Goal: Task Accomplishment & Management: Contribute content

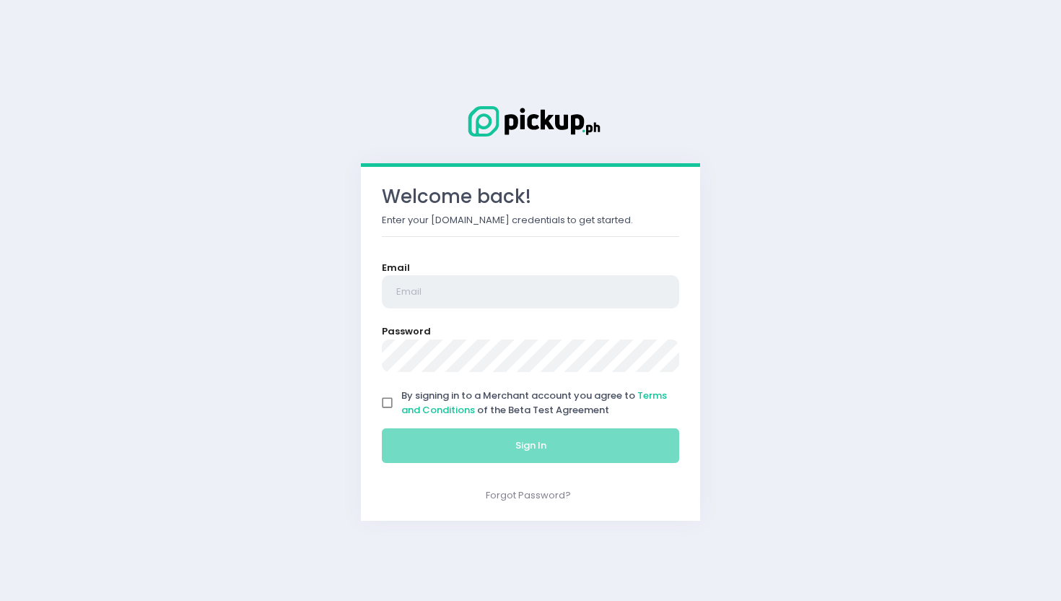
click at [424, 297] on input "email" at bounding box center [530, 291] width 297 height 33
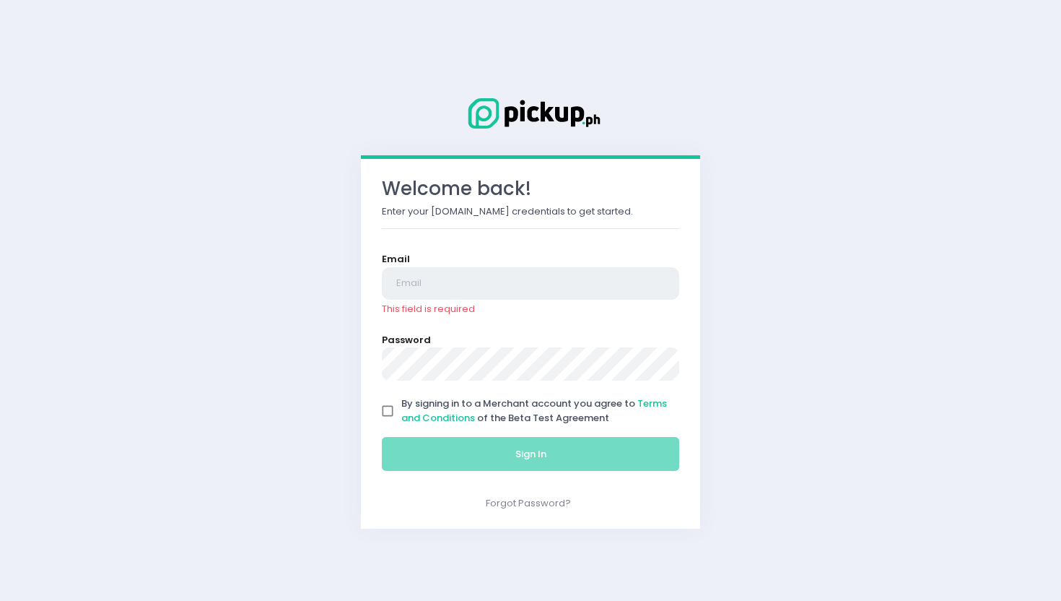
type input "[EMAIL_ADDRESS][DOMAIN_NAME]"
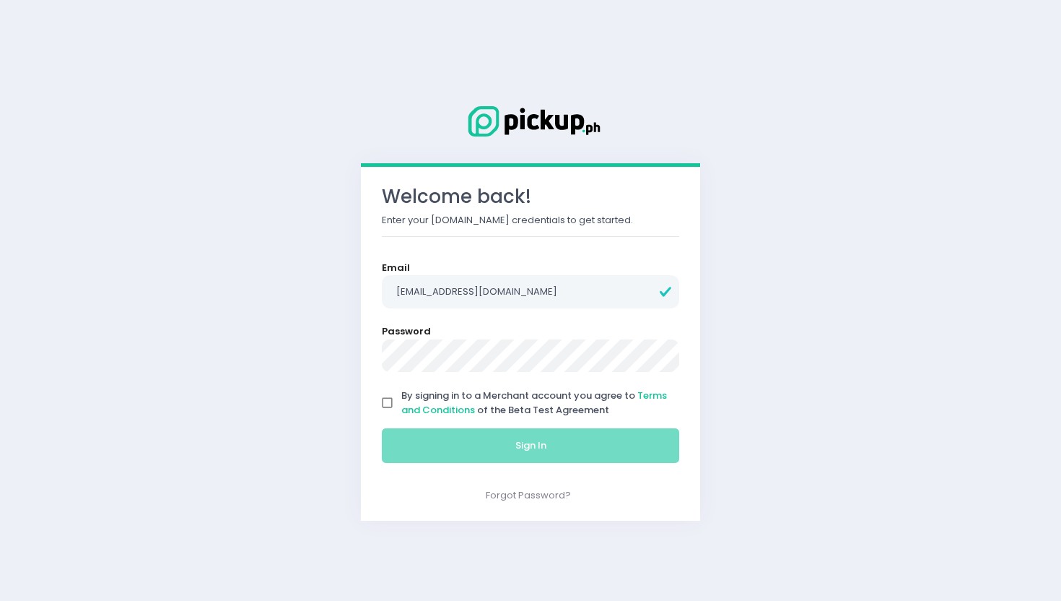
click at [388, 403] on input "By signing in to a Merchant account you agree to Terms and Conditions of the Be…" at bounding box center [387, 402] width 27 height 27
checkbox input "true"
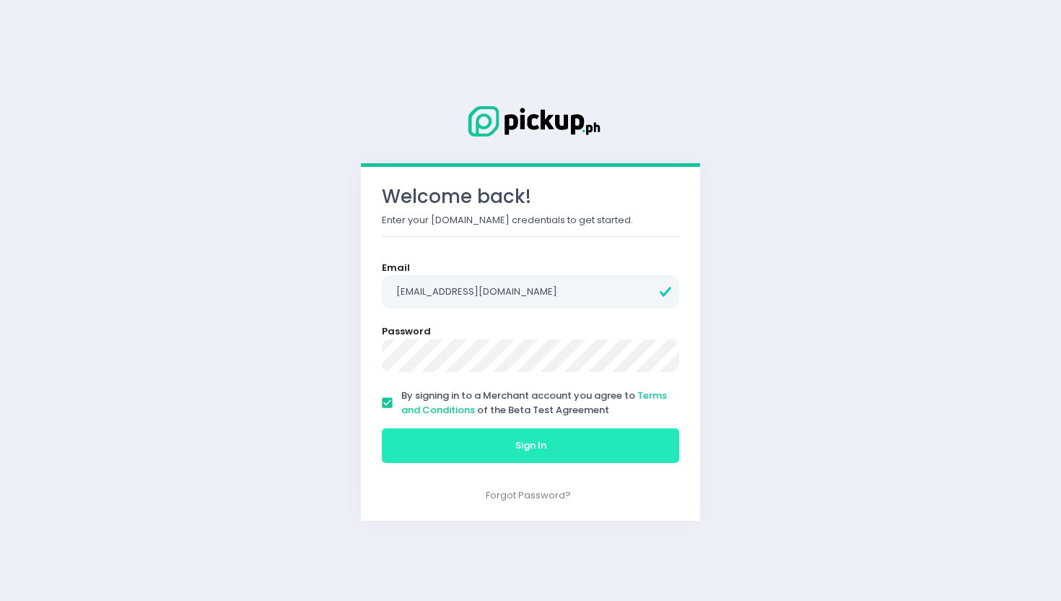
click at [421, 453] on button "Sign In" at bounding box center [530, 445] width 297 height 35
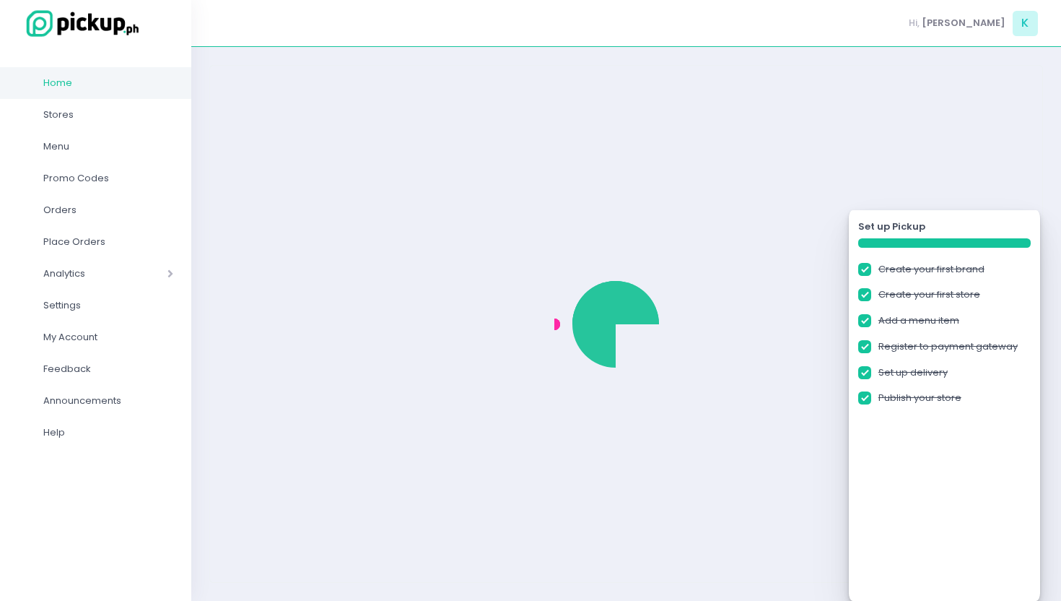
checkbox input "true"
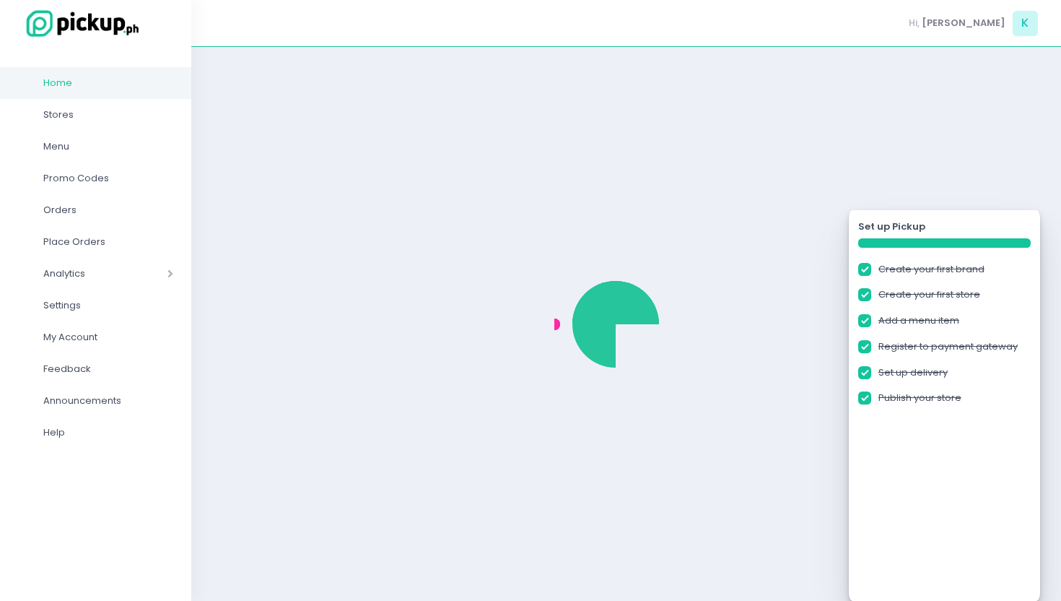
checkbox input "true"
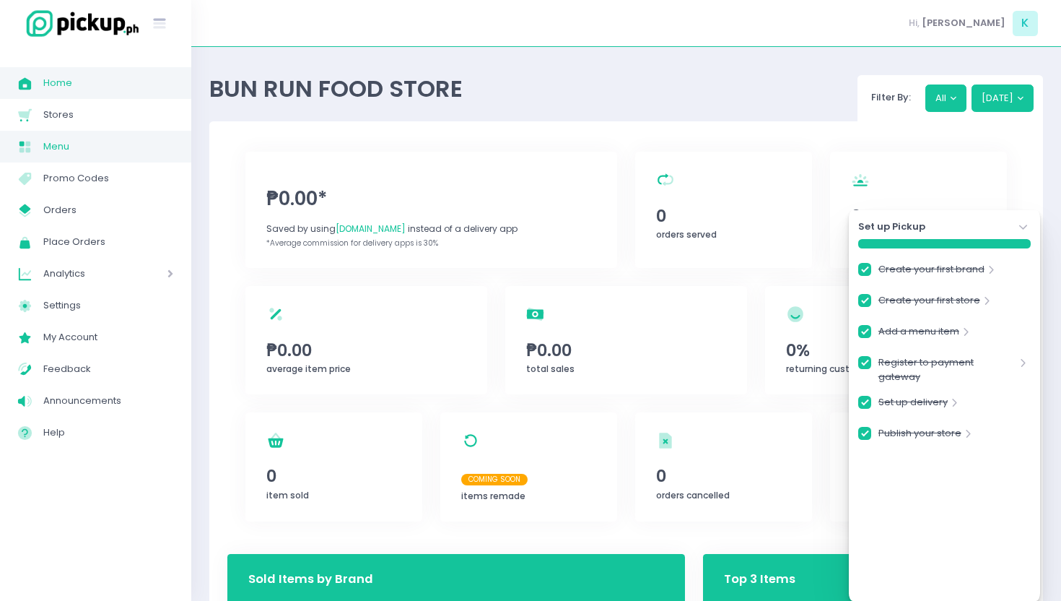
click at [92, 144] on span "Menu" at bounding box center [108, 146] width 130 height 19
checkbox input "true"
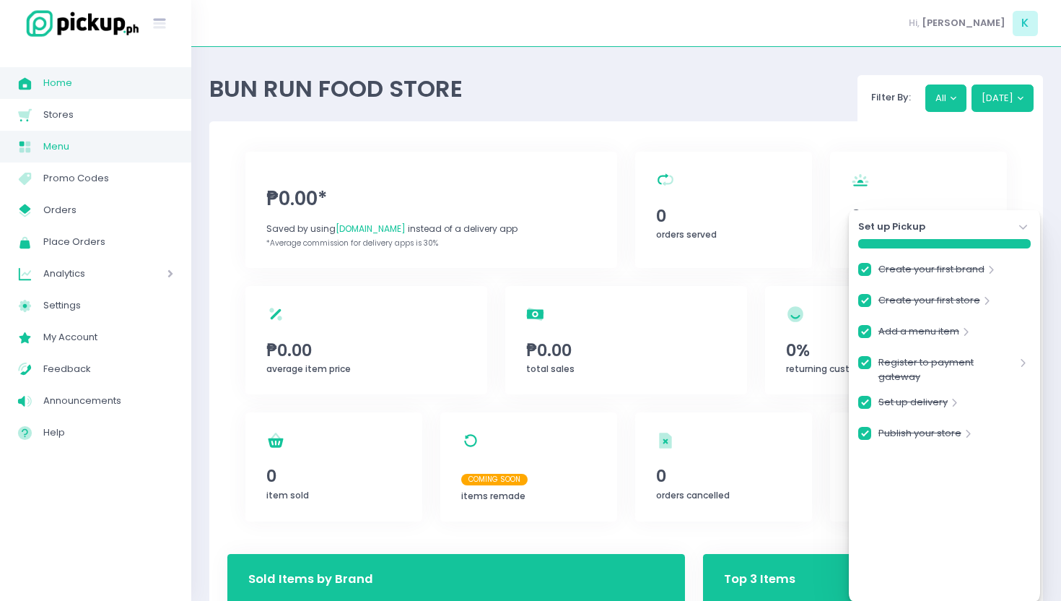
checkbox input "true"
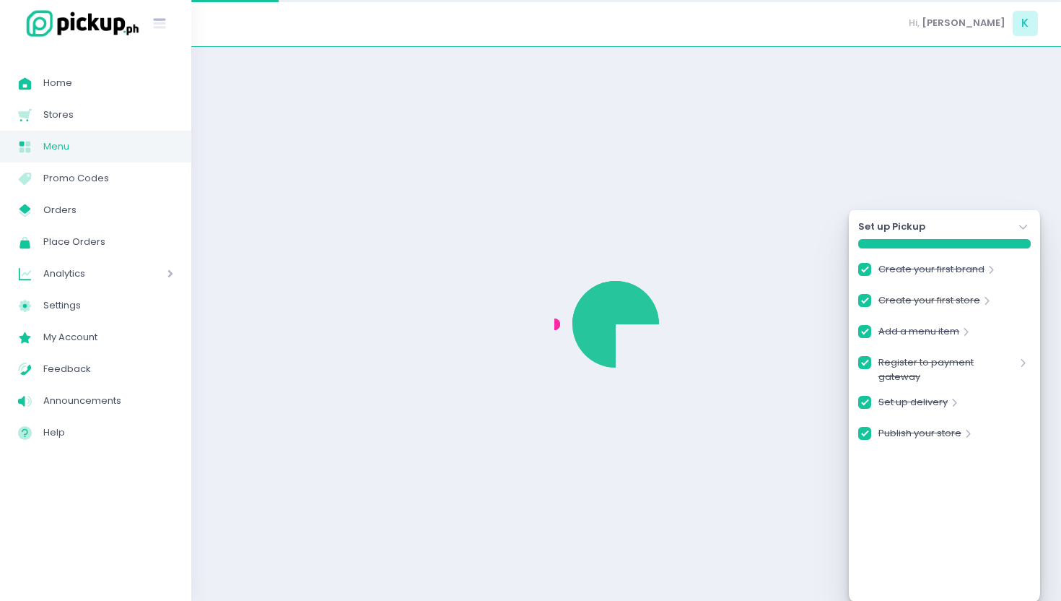
checkbox input "true"
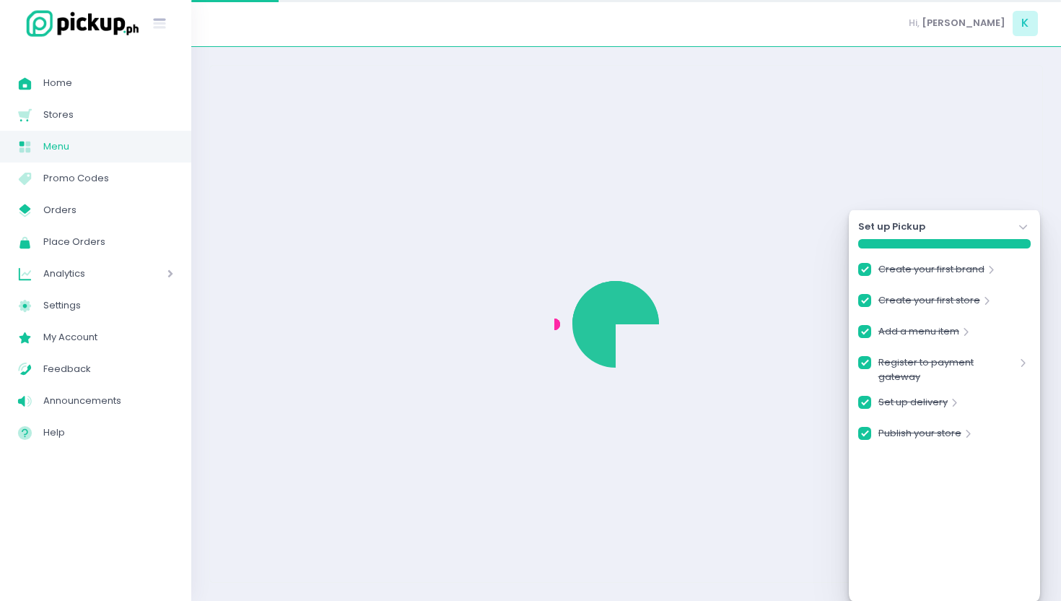
checkbox input "true"
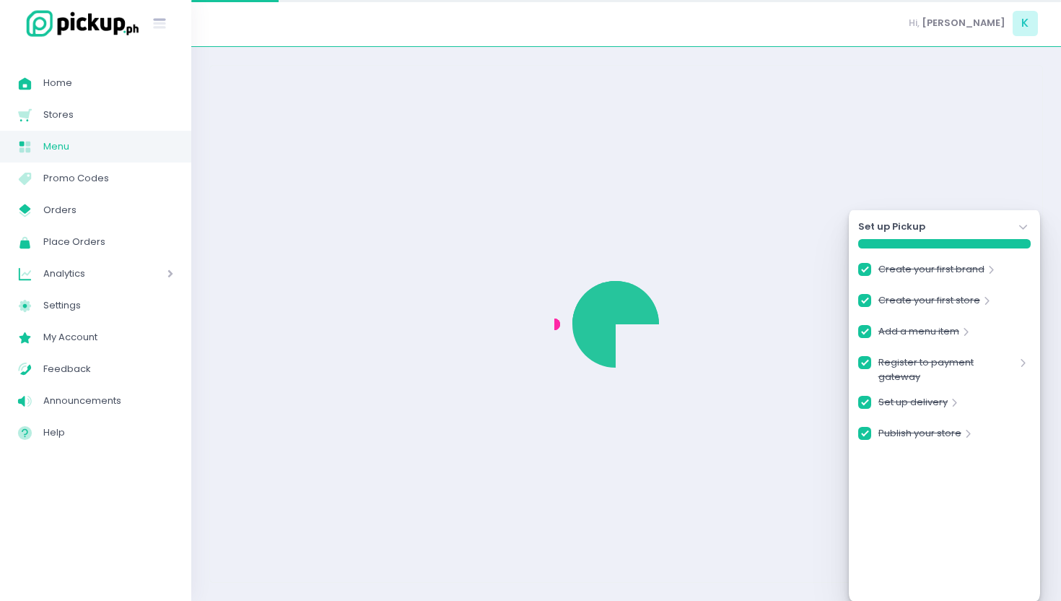
checkbox input "true"
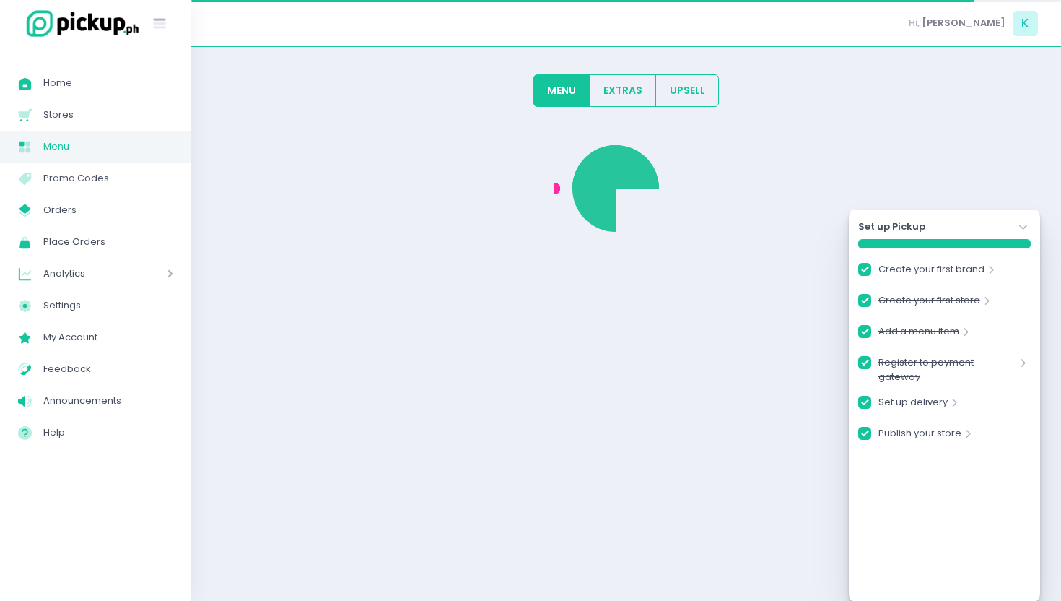
checkbox input "true"
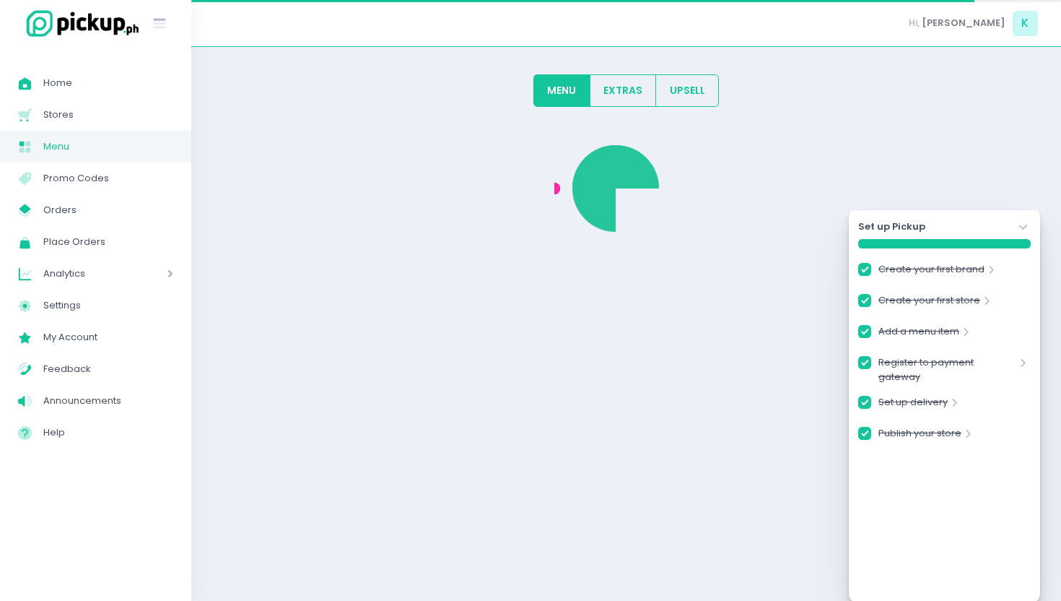
checkbox input "true"
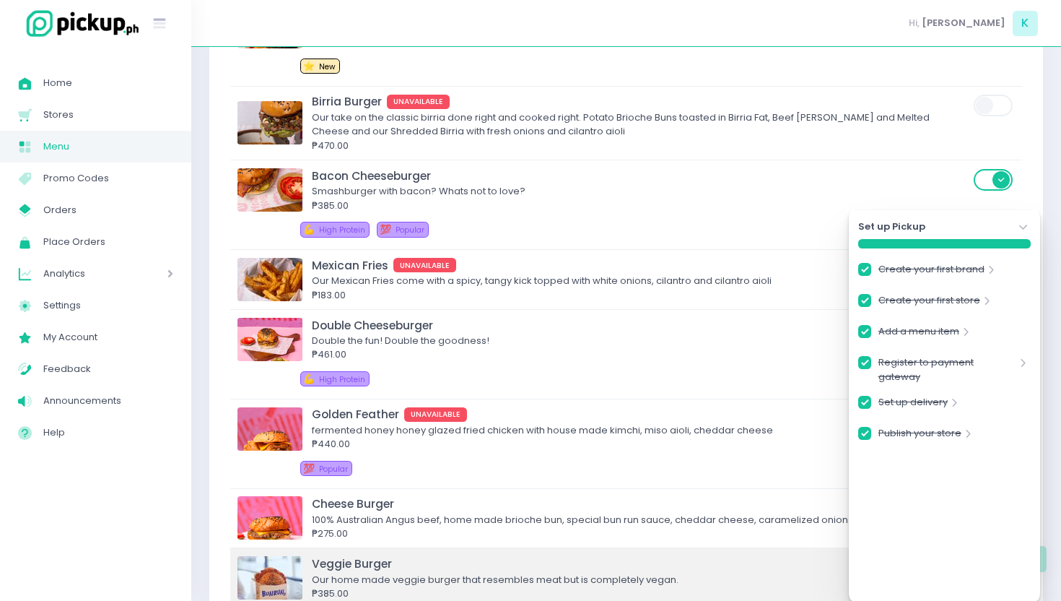
scroll to position [349, 0]
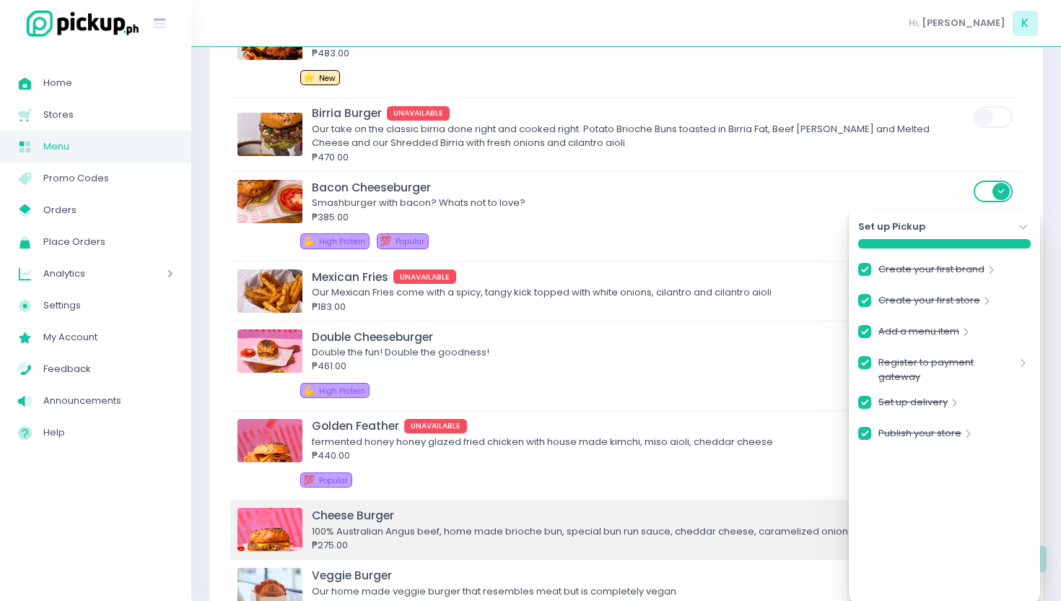
checkbox input "true"
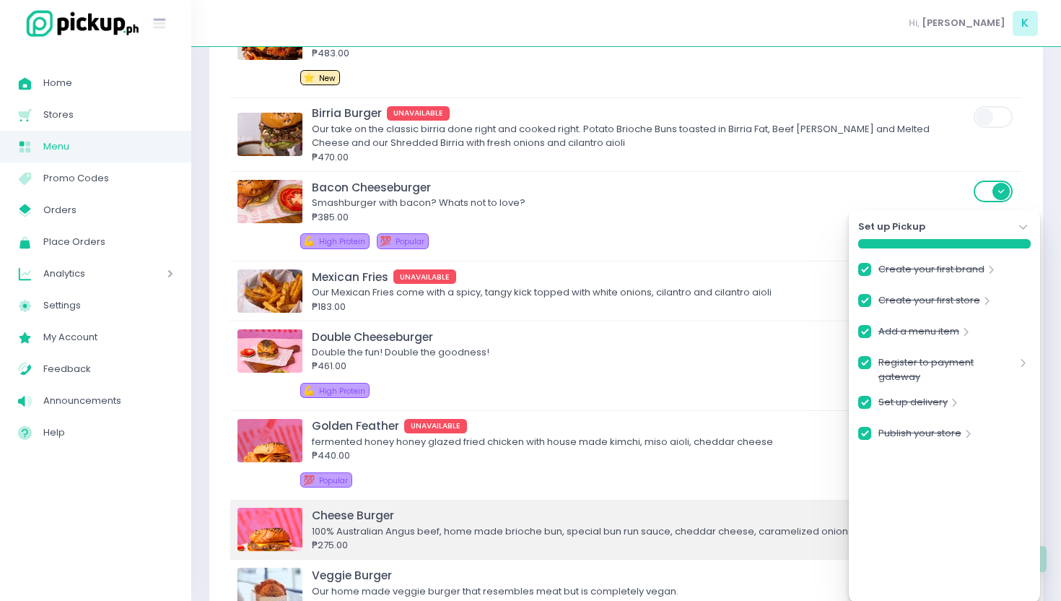
checkbox input "true"
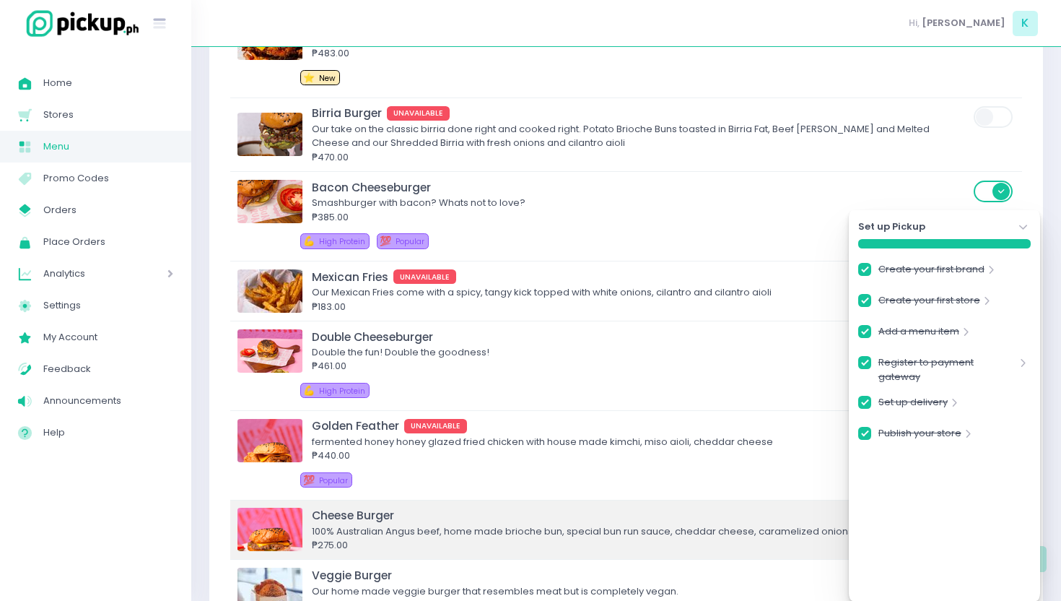
checkbox input "true"
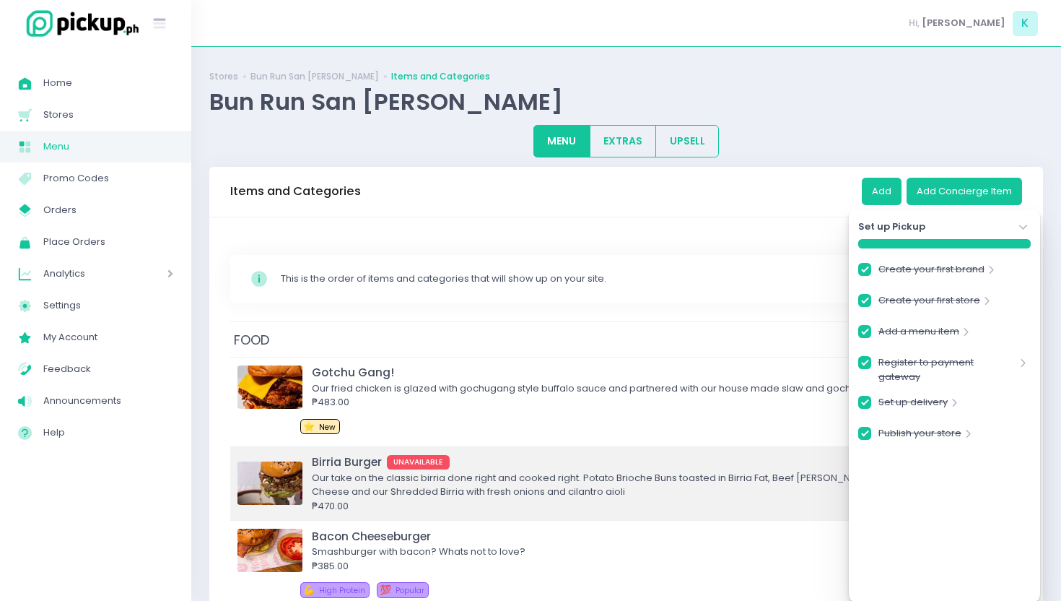
scroll to position [45, 0]
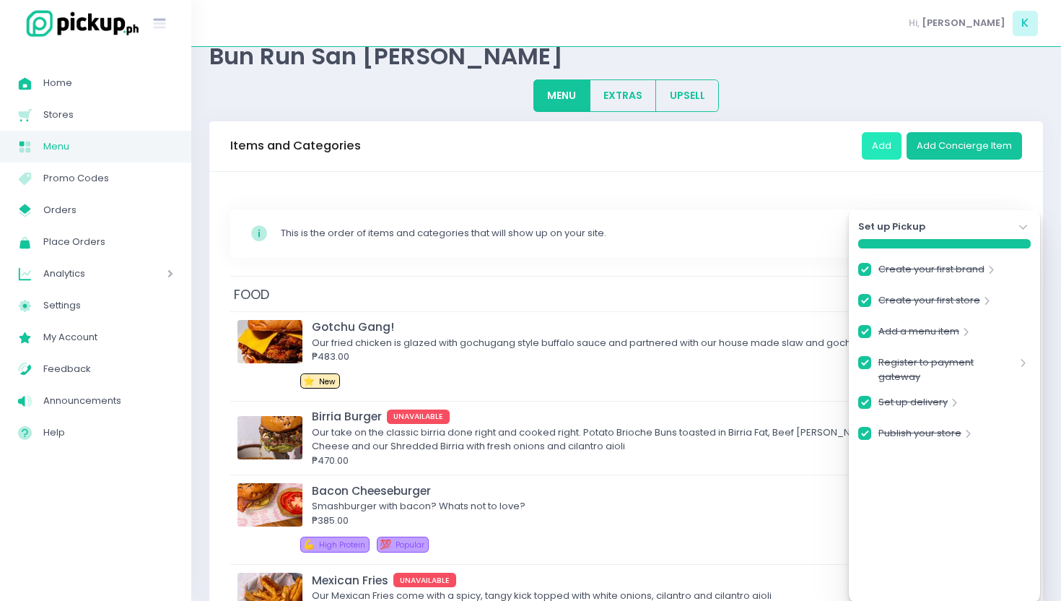
click at [889, 145] on button "Add" at bounding box center [882, 145] width 40 height 27
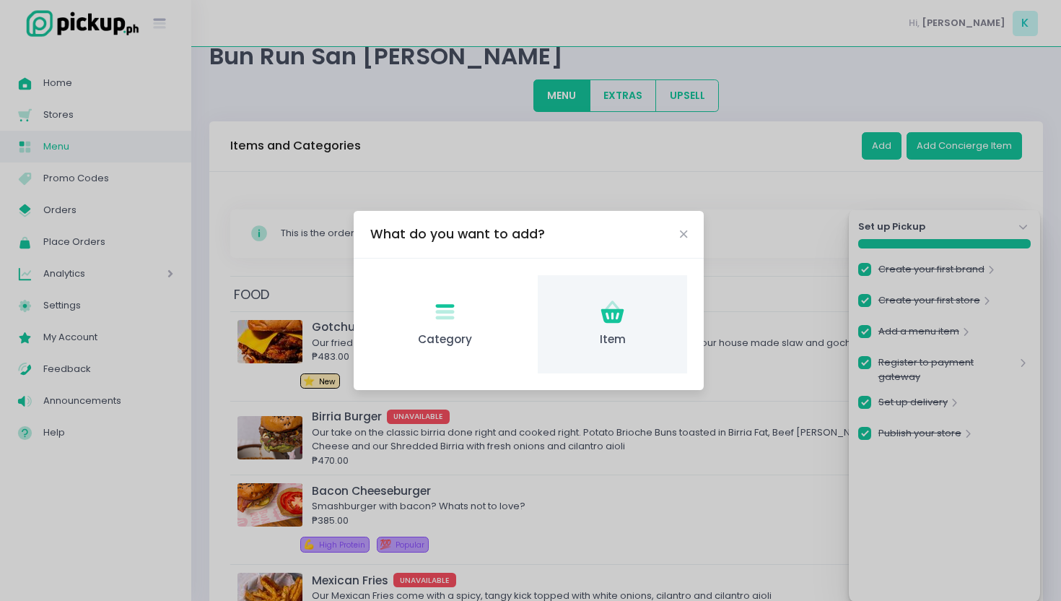
click at [609, 351] on div "Item Created with Sketch. Item" at bounding box center [612, 324] width 149 height 99
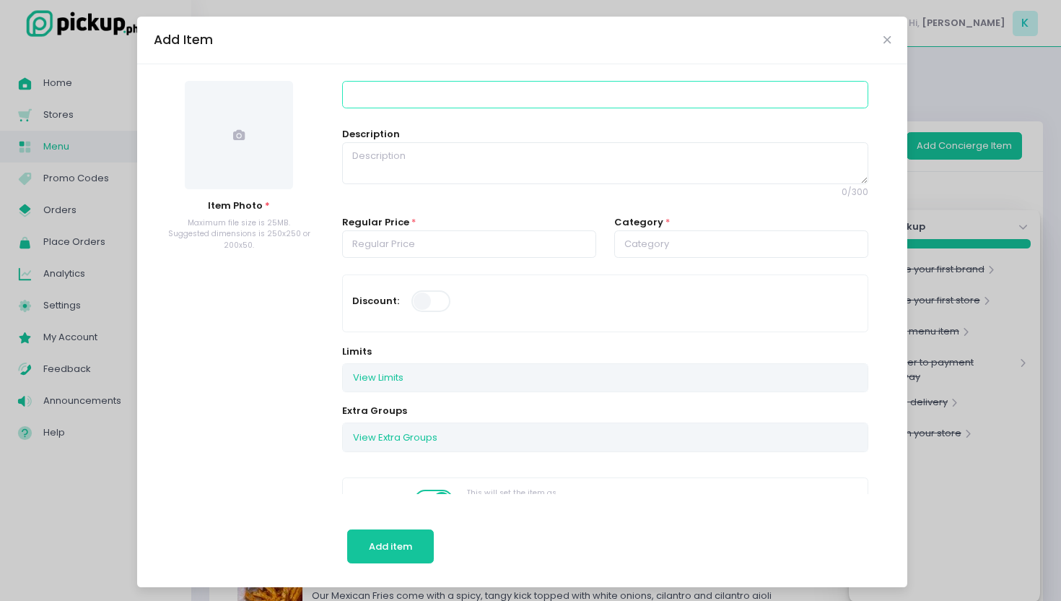
click at [399, 95] on input at bounding box center [604, 94] width 525 height 27
type input "Bratwurst Burger"
click at [221, 150] on span at bounding box center [239, 135] width 108 height 108
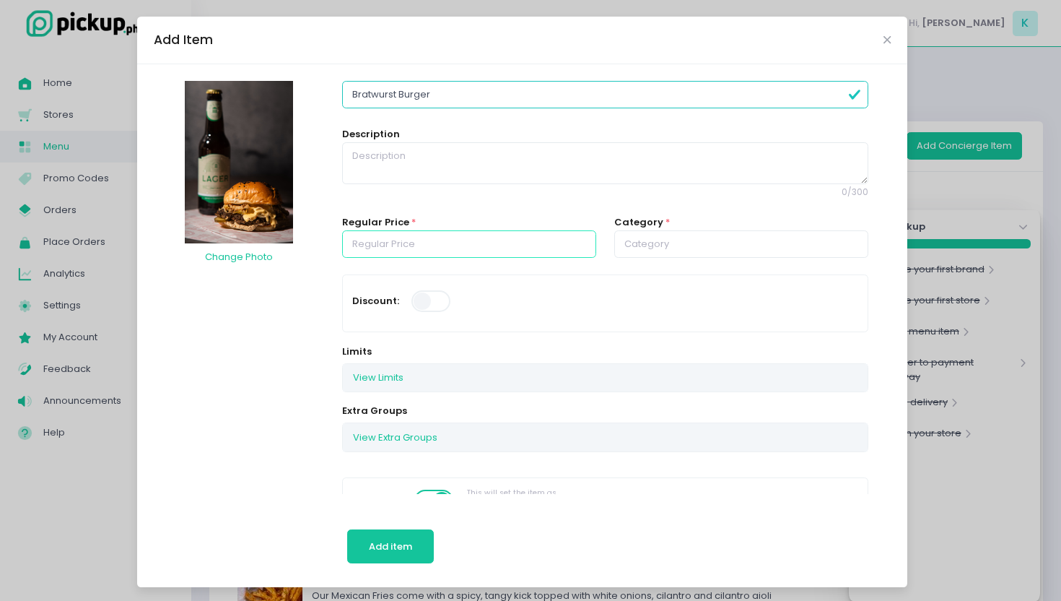
click at [412, 240] on input "number" at bounding box center [469, 243] width 254 height 27
type input "391.60"
click at [657, 248] on input "text" at bounding box center [741, 243] width 254 height 27
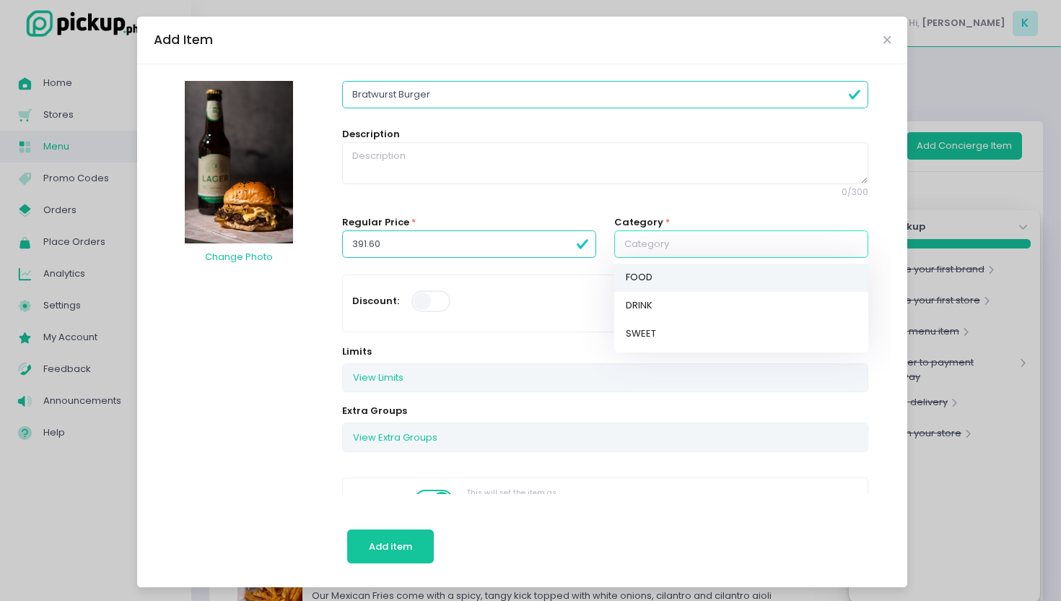
click at [657, 277] on link "FOOD" at bounding box center [741, 277] width 254 height 28
type input "FOOD"
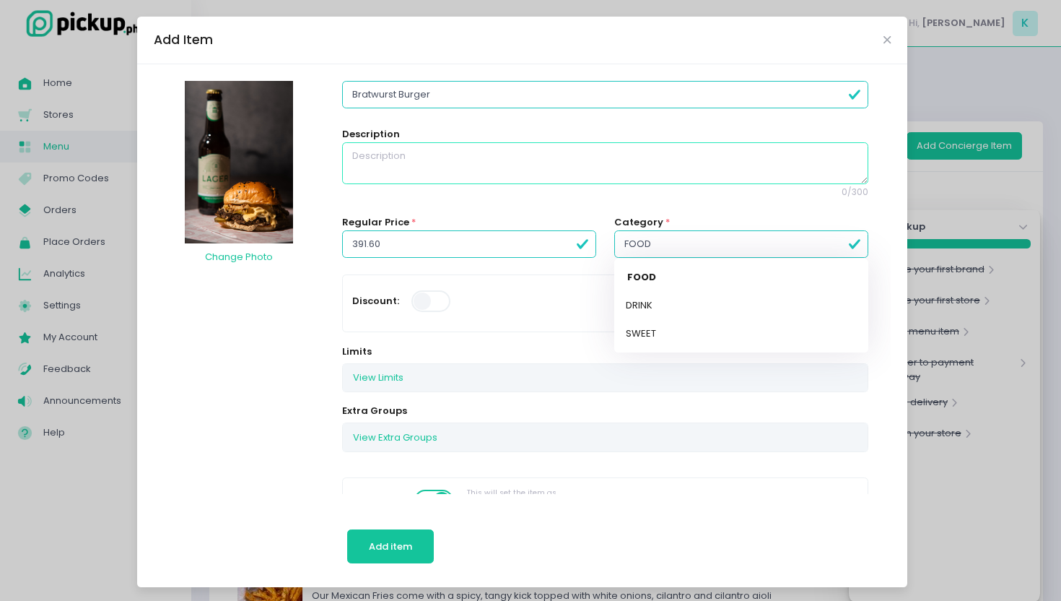
click at [403, 157] on textarea at bounding box center [604, 163] width 525 height 42
paste textarea "uicy pork smash [PERSON_NAME] seasoned bratwurst-style, layered with tangy saue…"
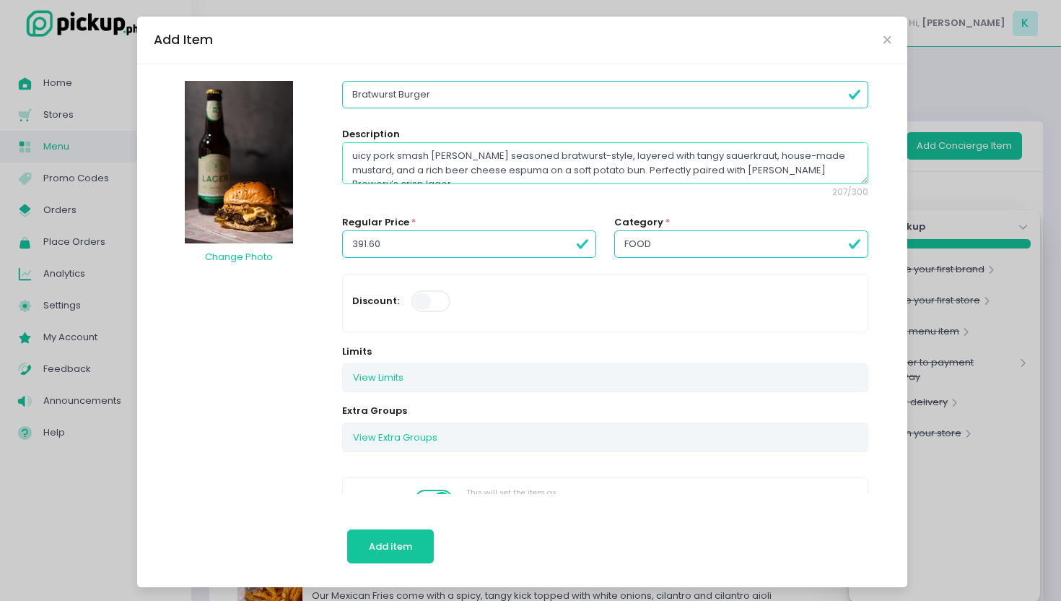
click at [356, 158] on textarea "uicy pork smash [PERSON_NAME] seasoned bratwurst-style, layered with tangy saue…" at bounding box center [604, 163] width 525 height 42
click at [565, 157] on textarea "Juicy pork smash [PERSON_NAME] seasoned bratwurst-style, layered with tangy sau…" at bounding box center [604, 163] width 525 height 42
click at [766, 155] on textarea "Juicy pork smash [PERSON_NAME] seasoned bratwurst style, layered with tangy sau…" at bounding box center [604, 163] width 525 height 42
click at [466, 173] on textarea "Juicy pork smash [PERSON_NAME] seasoned bratwurst style, layered with tangy sau…" at bounding box center [604, 163] width 525 height 42
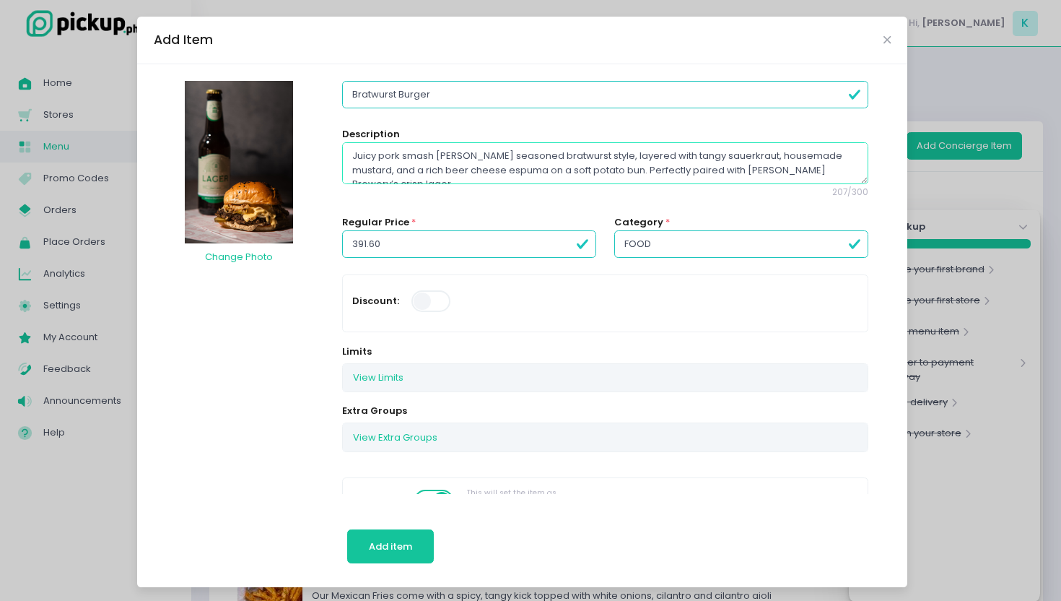
click at [466, 173] on textarea "Juicy pork smash [PERSON_NAME] seasoned bratwurst style, layered with tangy sau…" at bounding box center [604, 163] width 525 height 42
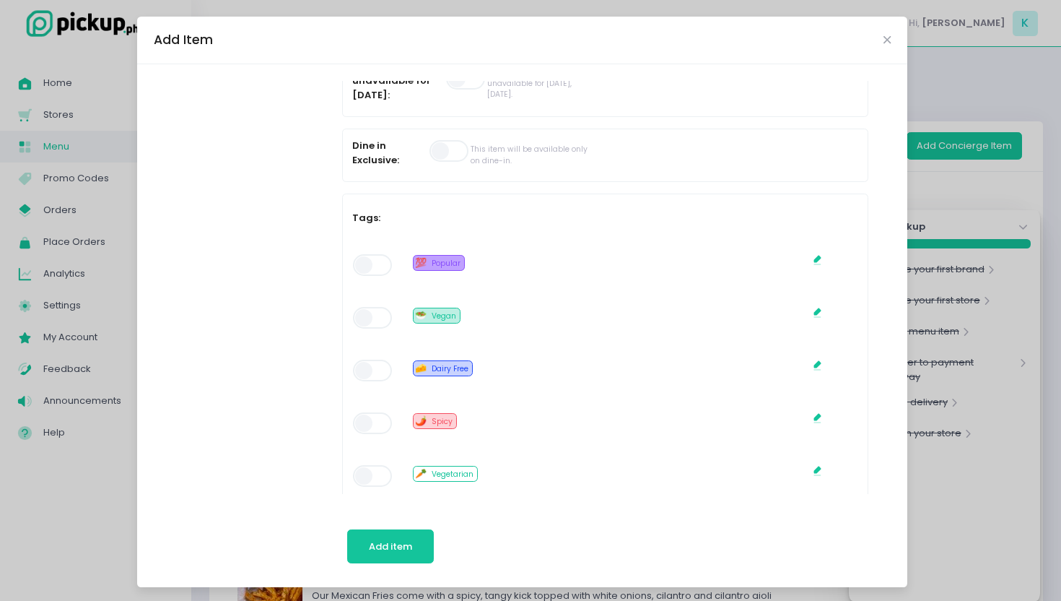
scroll to position [613, 0]
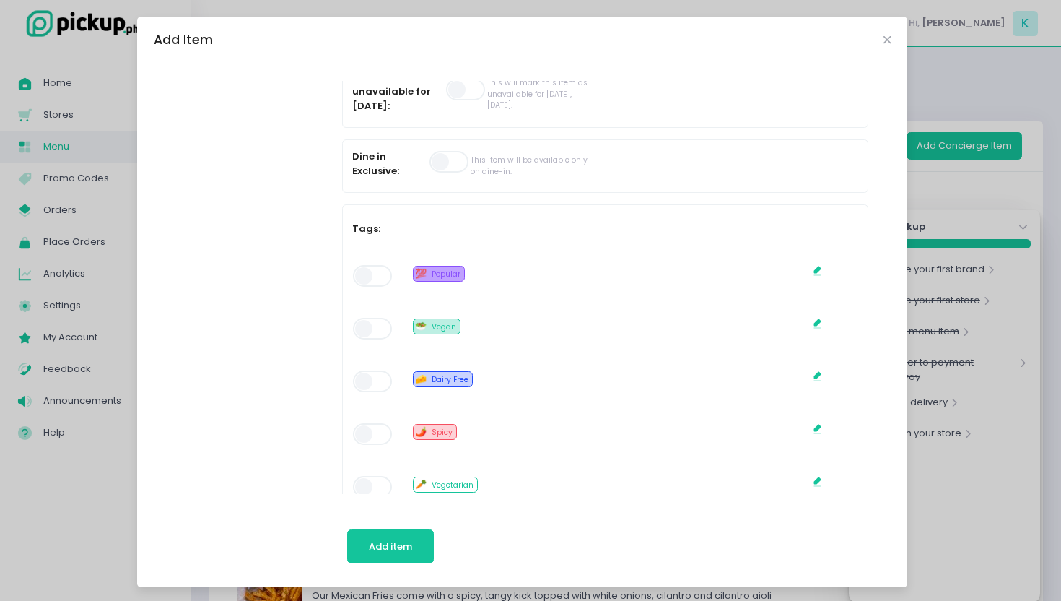
type textarea "Juicy pork smash [PERSON_NAME] seasoned bratwurst style, layered with tangy sau…"
click at [361, 274] on span at bounding box center [373, 276] width 41 height 22
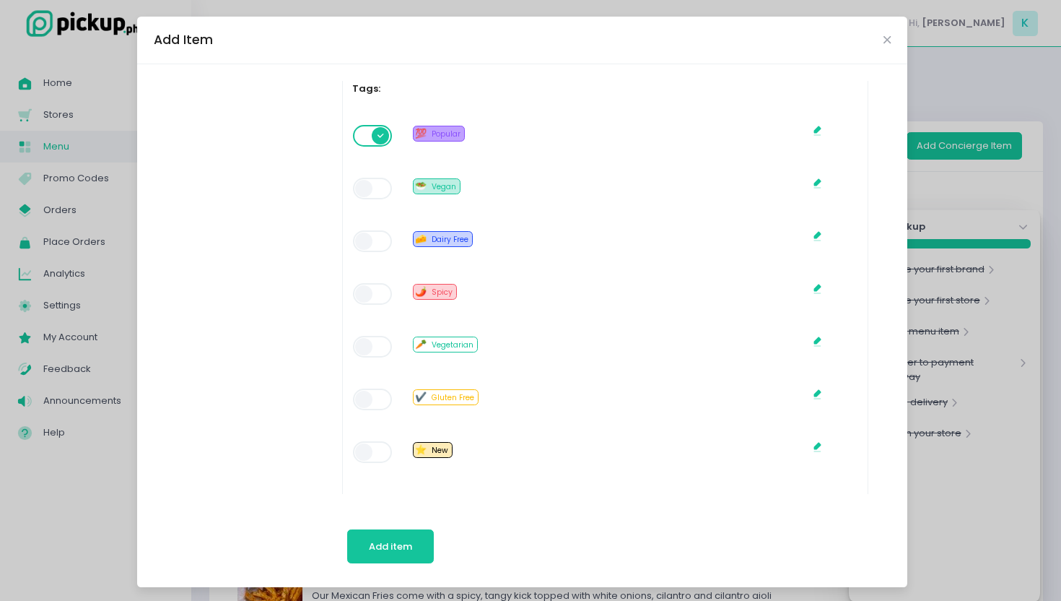
scroll to position [756, 0]
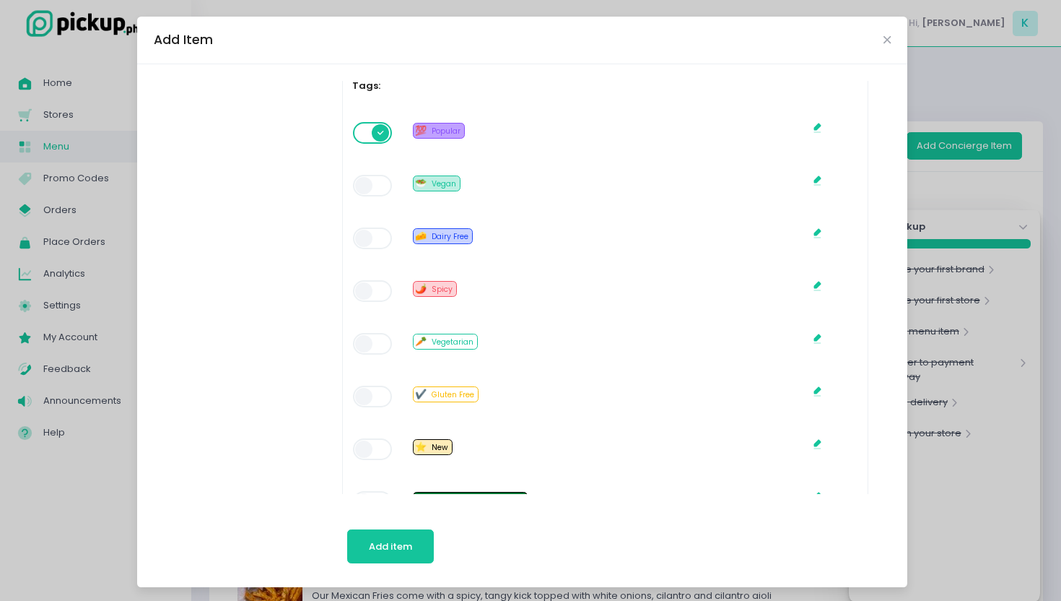
click at [377, 444] on span at bounding box center [373, 449] width 41 height 22
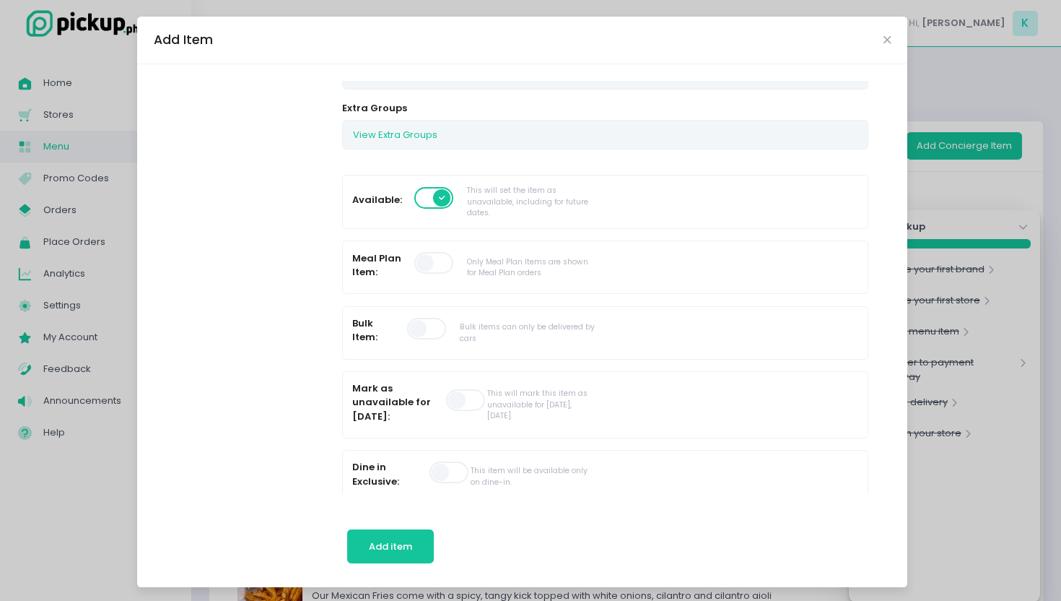
scroll to position [0, 0]
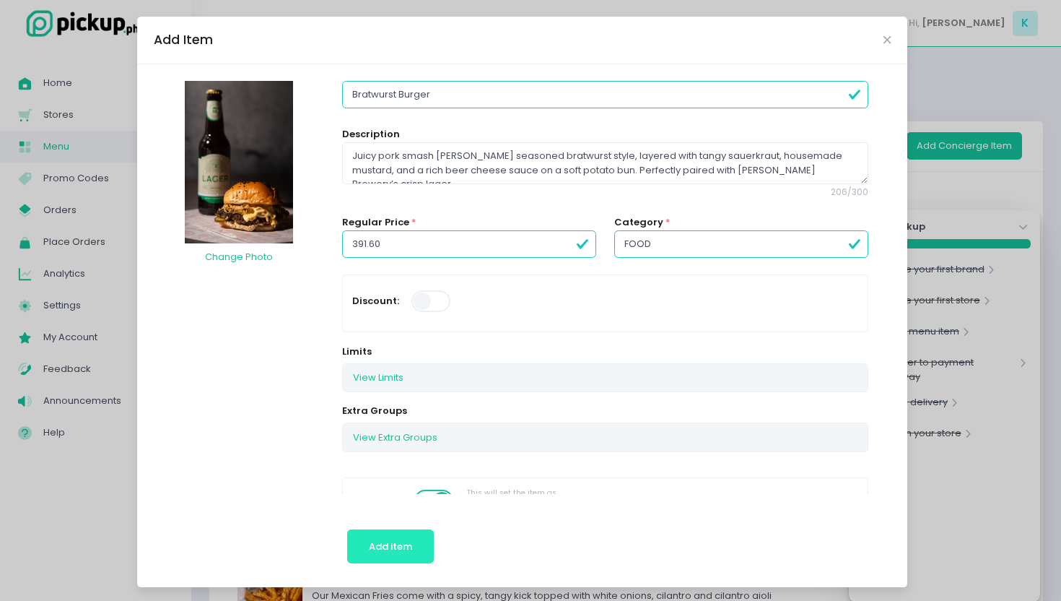
click at [417, 545] on button "Add item" at bounding box center [390, 546] width 87 height 35
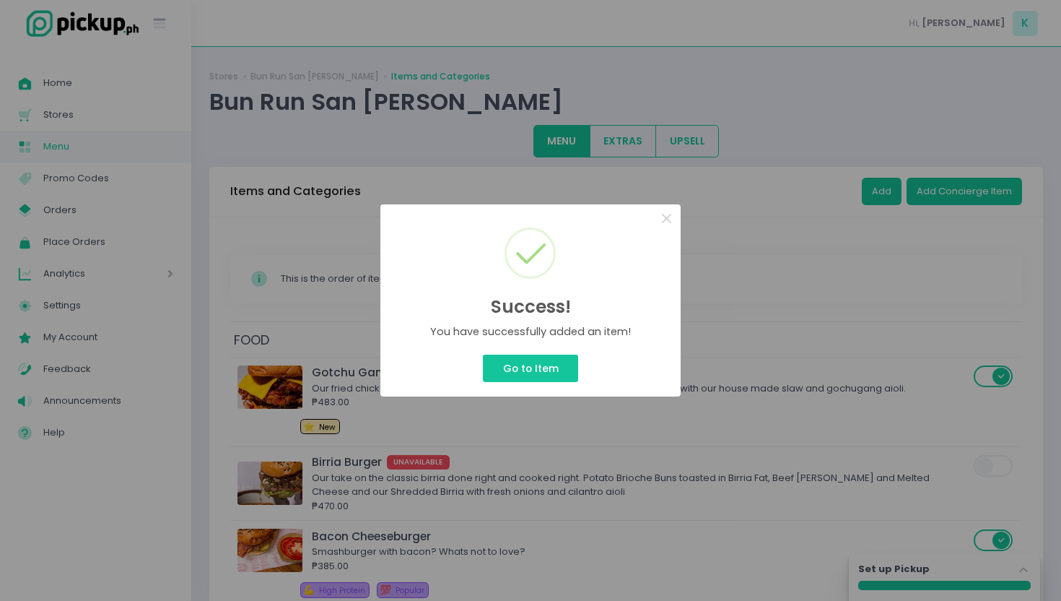
click at [886, 193] on div "Success! × You have successfully added an item! Go to Item Cancel" at bounding box center [530, 300] width 1061 height 601
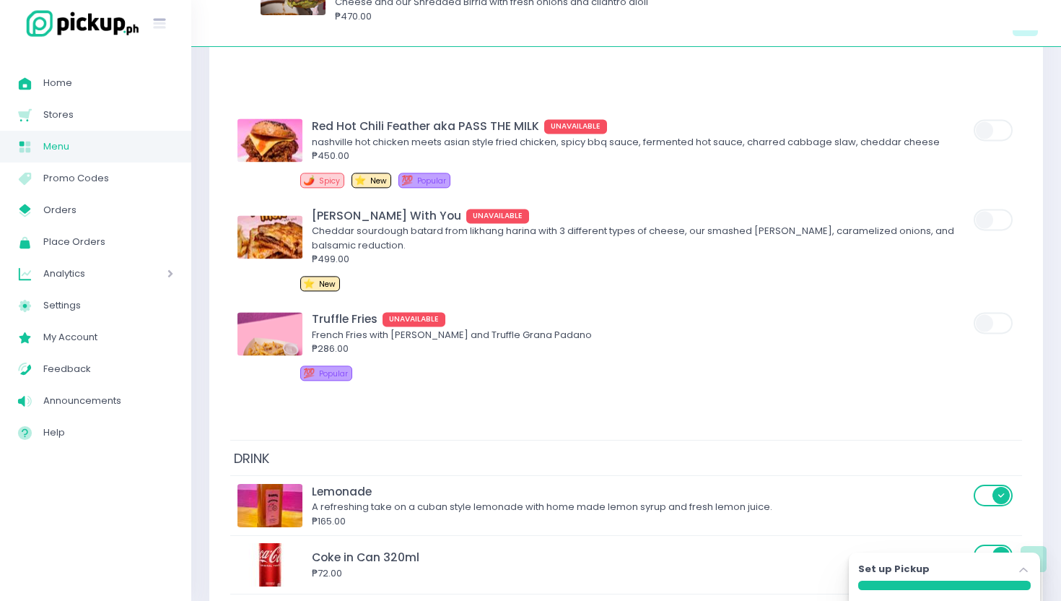
scroll to position [1704, 0]
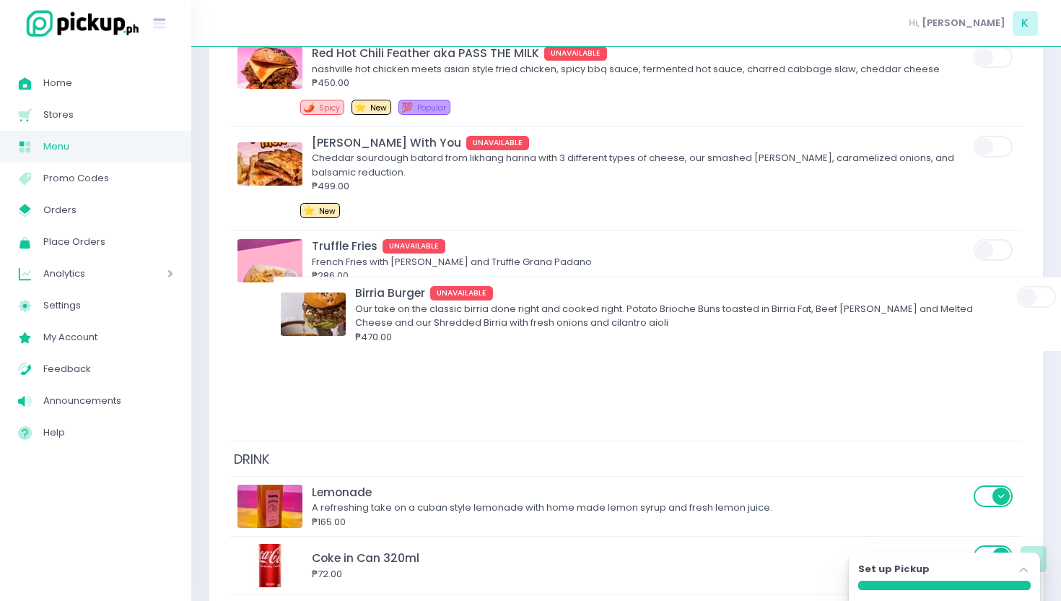
drag, startPoint x: 781, startPoint y: 300, endPoint x: 824, endPoint y: 338, distance: 57.8
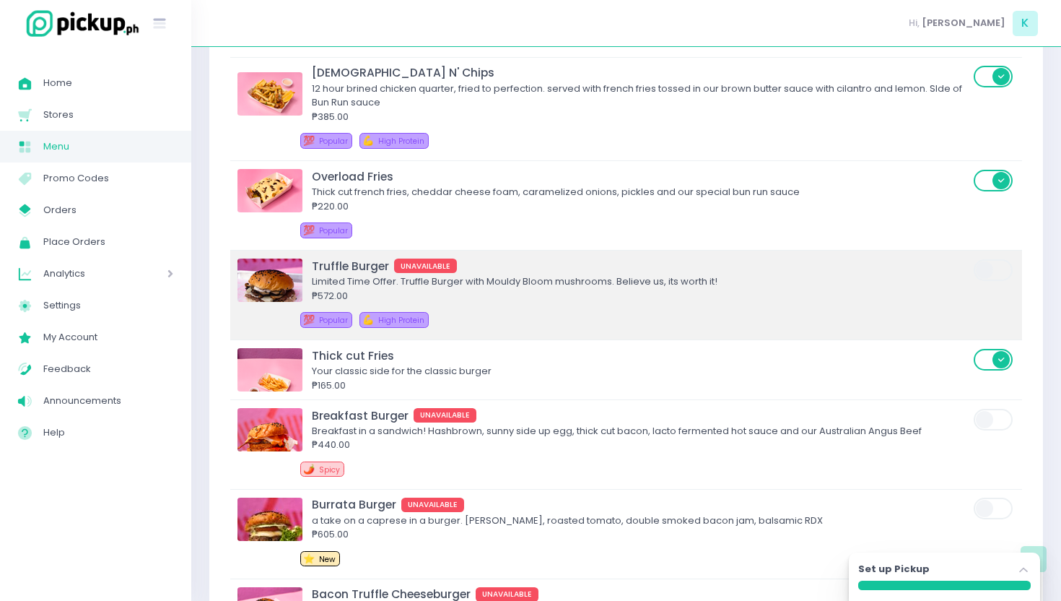
scroll to position [1064, 0]
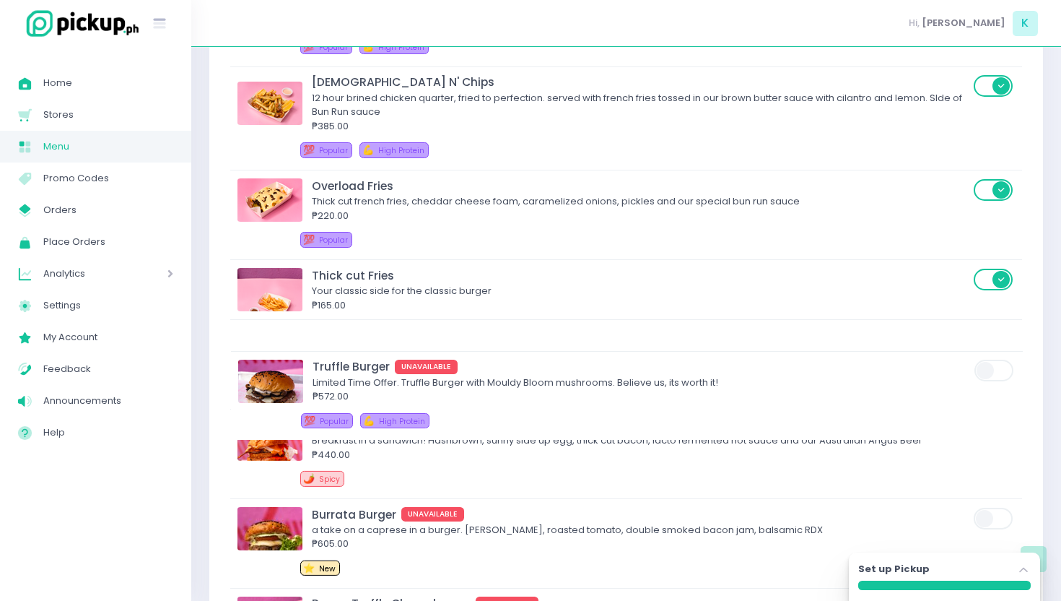
drag, startPoint x: 625, startPoint y: 295, endPoint x: 625, endPoint y: 396, distance: 101.1
click at [625, 396] on div "FOOD Bratwurst Burger Juicy pork smash [PERSON_NAME] seasoned bratwurst style, …" at bounding box center [626, 545] width 792 height 2577
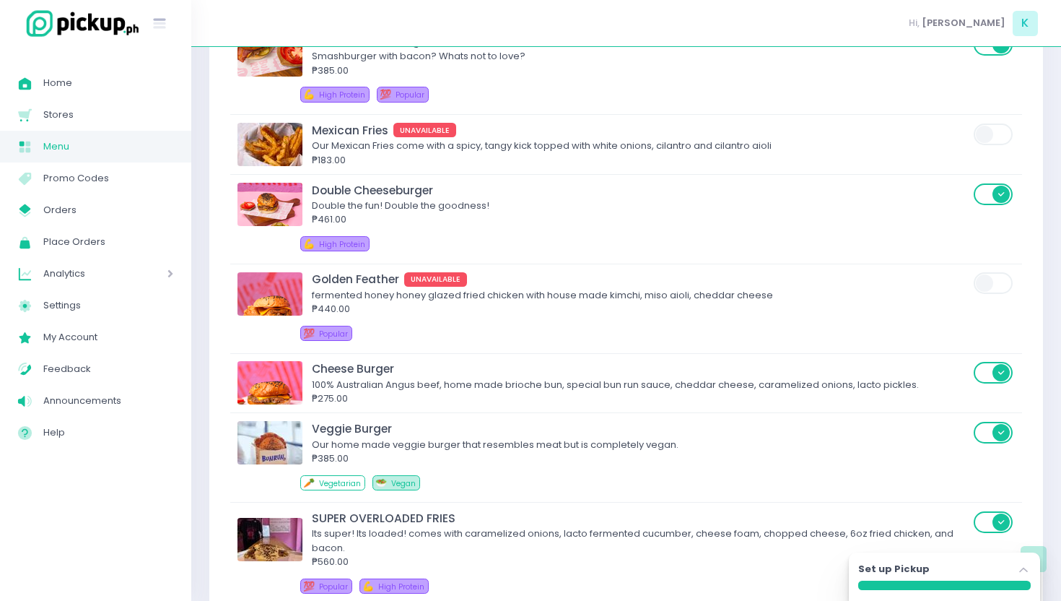
scroll to position [518, 0]
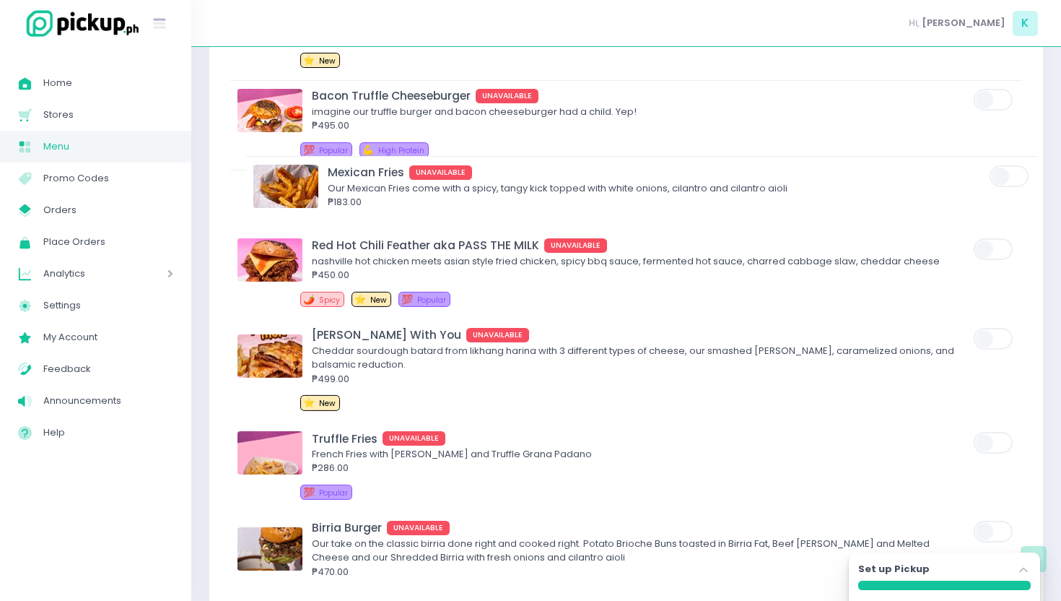
drag, startPoint x: 603, startPoint y: 165, endPoint x: 619, endPoint y: 206, distance: 44.1
click at [619, 206] on div "FOOD Bratwurst Burger Juicy pork smash [PERSON_NAME] seasoned bratwurst style, …" at bounding box center [626, 98] width 792 height 2577
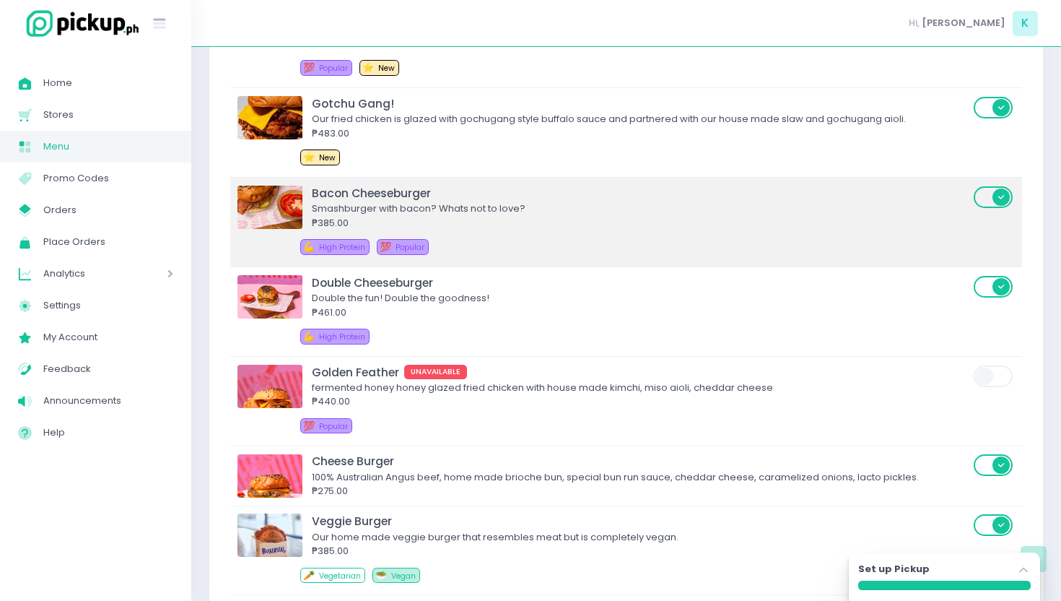
scroll to position [0, 0]
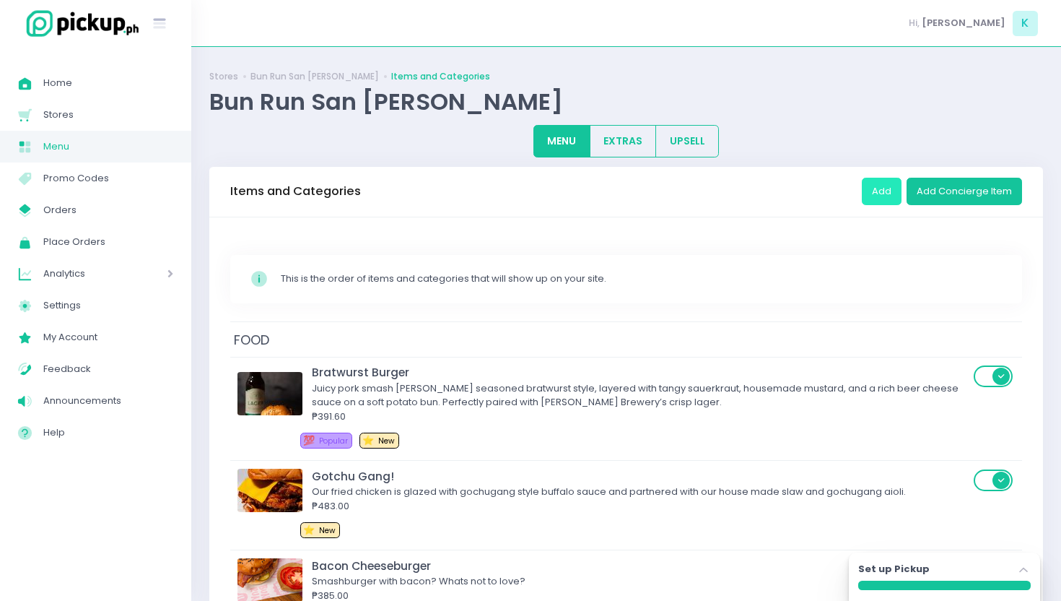
click at [869, 184] on button "Add" at bounding box center [882, 191] width 40 height 27
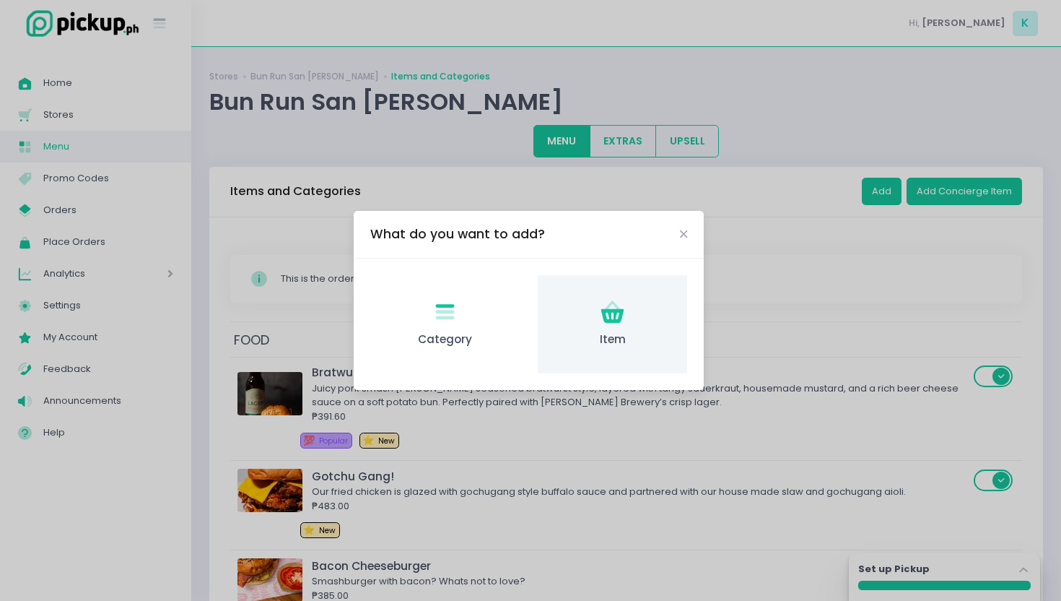
click at [620, 351] on div "Item Created with Sketch. Item" at bounding box center [612, 324] width 149 height 99
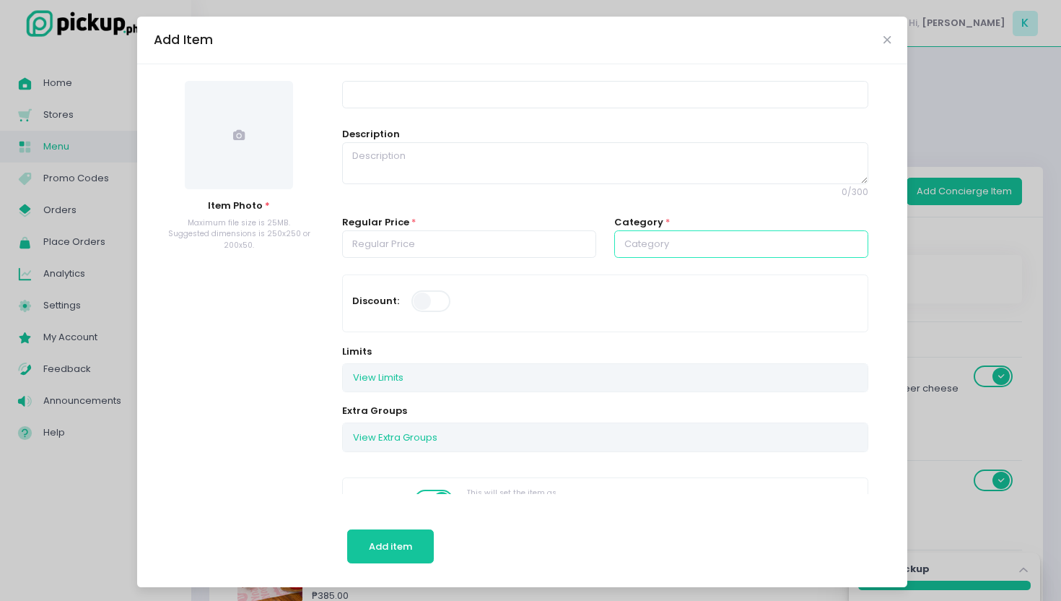
click at [679, 255] on input "text" at bounding box center [741, 243] width 254 height 27
click at [659, 296] on link "DRINK" at bounding box center [741, 306] width 254 height 28
type input "DRINK"
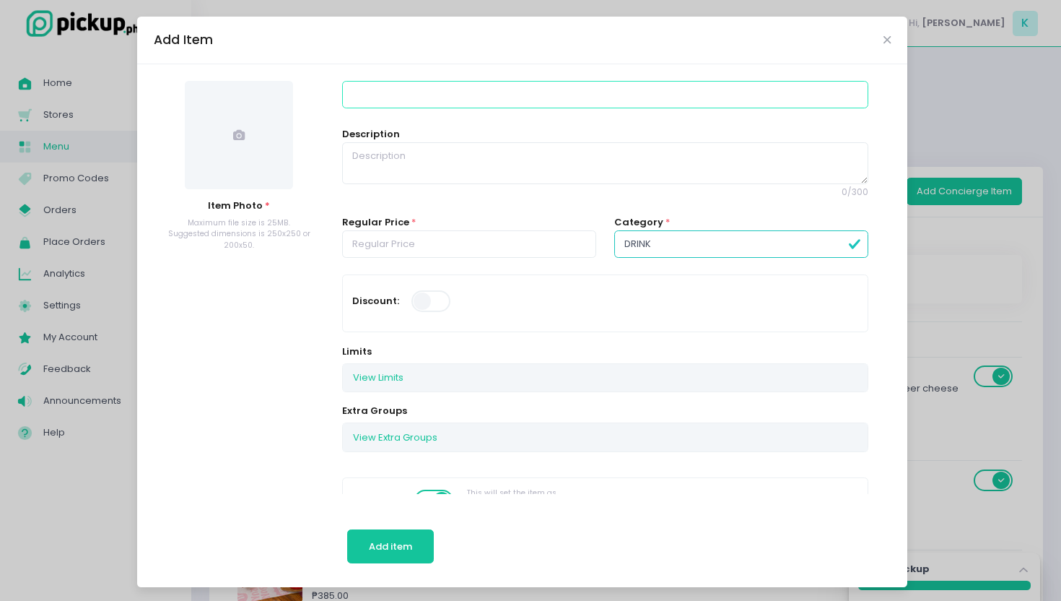
click at [393, 101] on input at bounding box center [604, 94] width 525 height 27
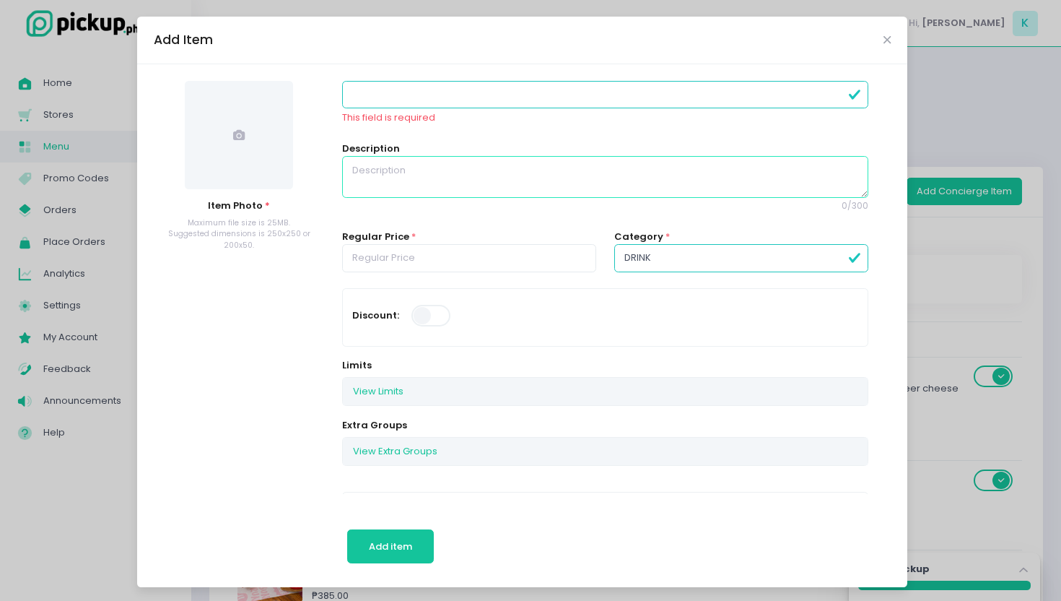
click at [371, 178] on textarea at bounding box center [604, 177] width 525 height 42
paste textarea "A precise selection of Malt & Hops for you to have a Malt-forward, Tropical tas…"
type textarea "A precise selection of Malt & Hops for you to have a Malt-forward, Tropical tas…"
click at [393, 92] on input at bounding box center [604, 94] width 525 height 27
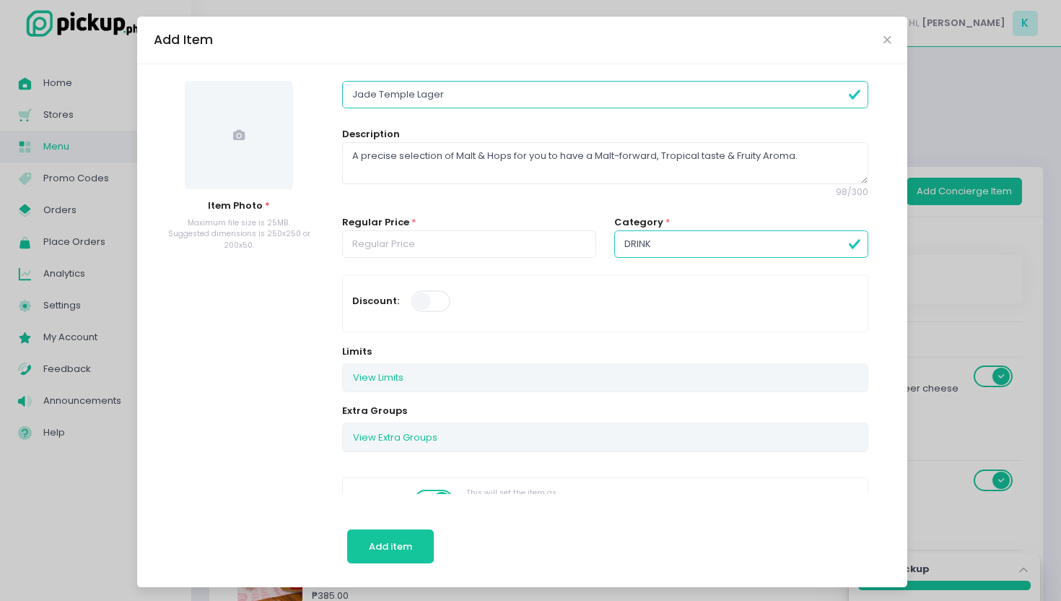
click at [380, 95] on input "Jade Temple Lager" at bounding box center [604, 94] width 525 height 27
type input "Jade's Temple Lager"
click at [263, 137] on span at bounding box center [239, 135] width 108 height 108
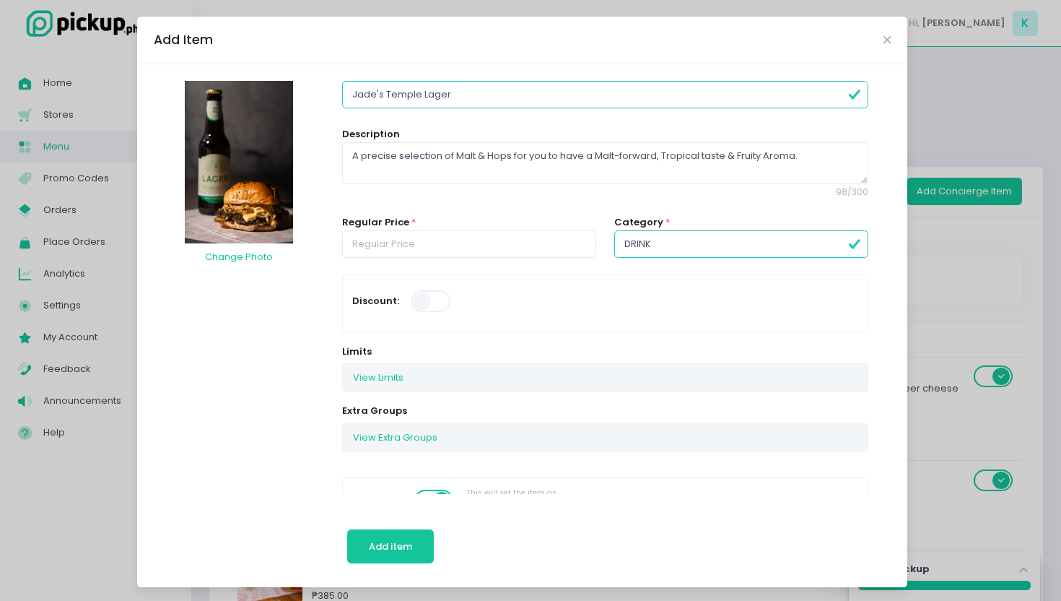
scroll to position [21, 0]
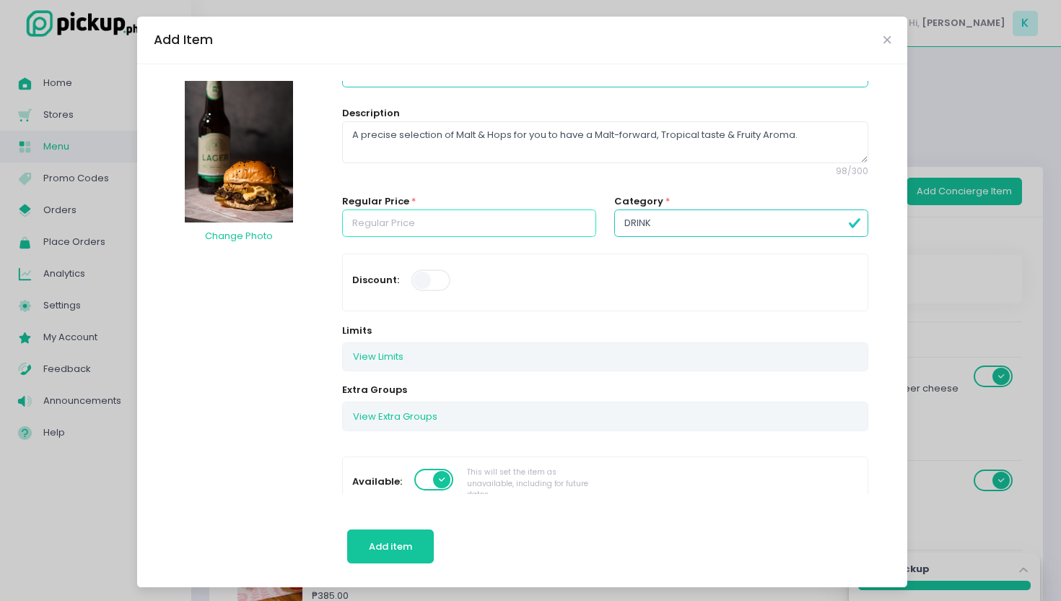
click at [489, 221] on input "number" at bounding box center [469, 222] width 254 height 27
type input "105.00"
click at [383, 529] on button "Add item" at bounding box center [390, 546] width 87 height 35
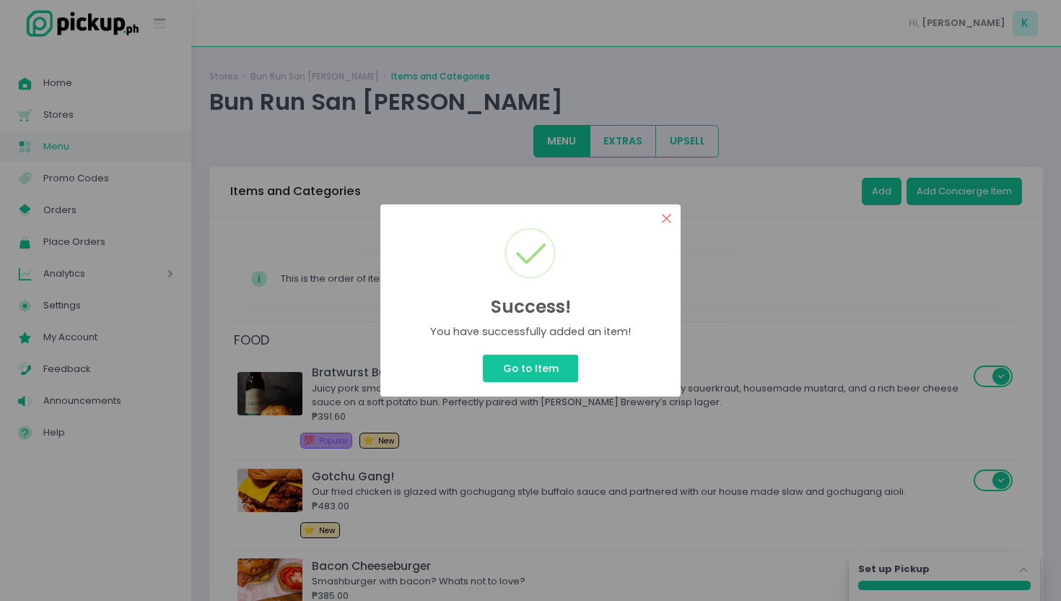
click at [666, 225] on button "×" at bounding box center [667, 218] width 28 height 28
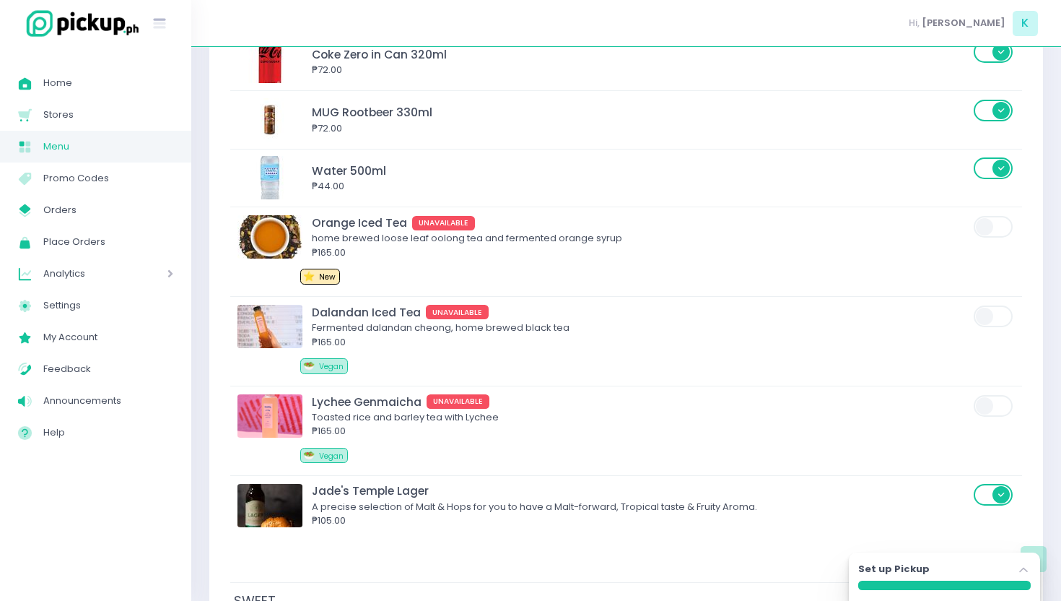
scroll to position [2266, 0]
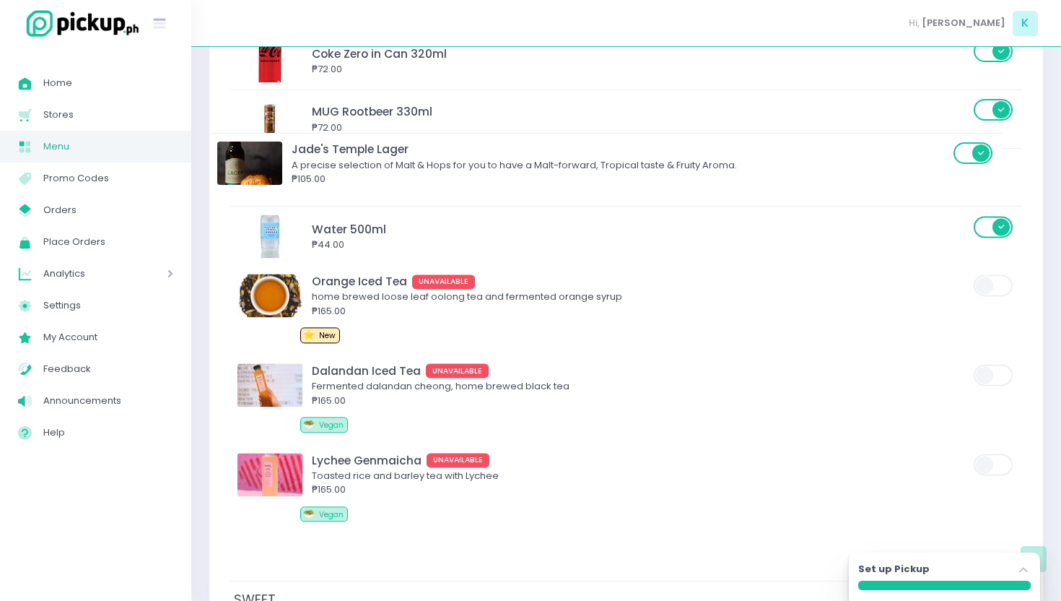
drag, startPoint x: 489, startPoint y: 520, endPoint x: 473, endPoint y: 169, distance: 351.2
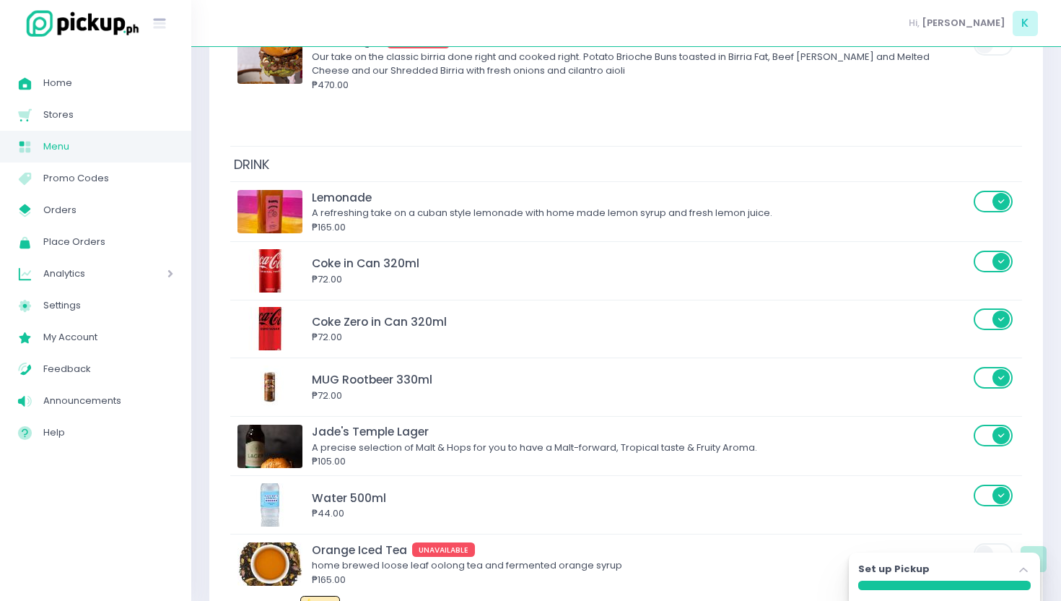
scroll to position [1989, 0]
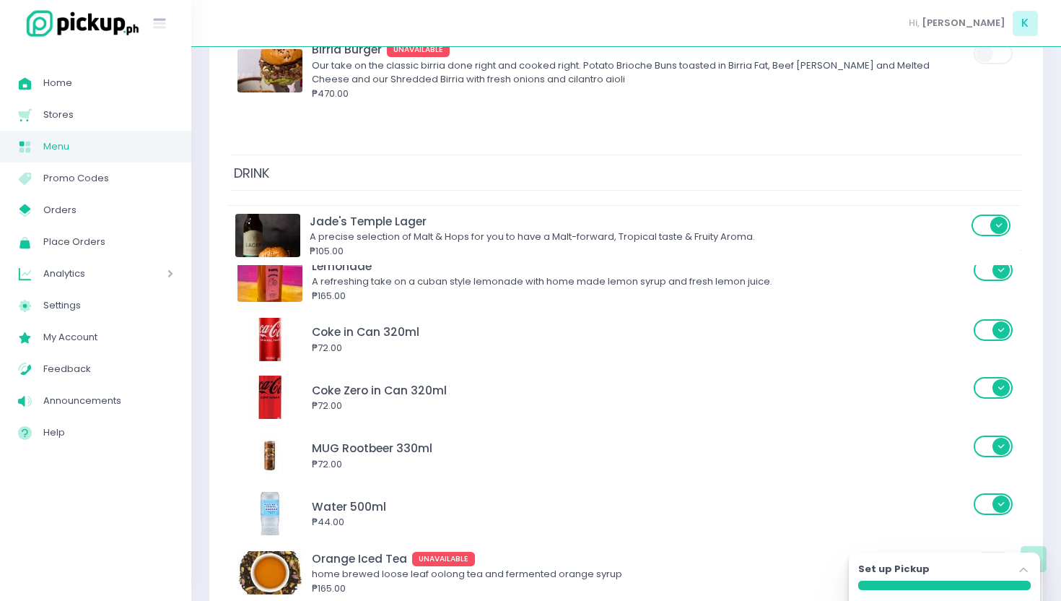
drag, startPoint x: 471, startPoint y: 452, endPoint x: 468, endPoint y: 226, distance: 225.9
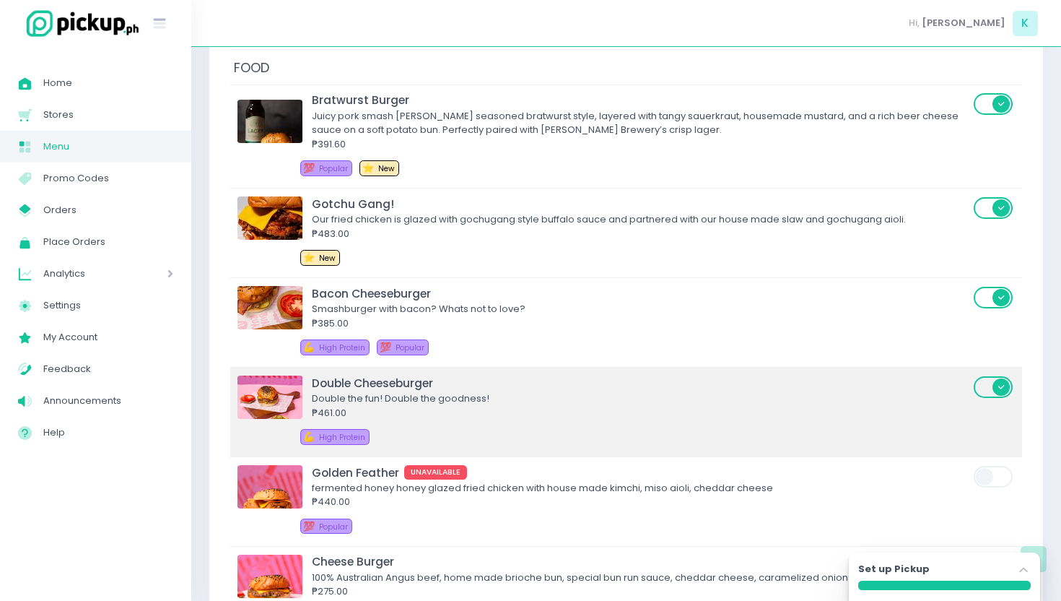
scroll to position [271, 0]
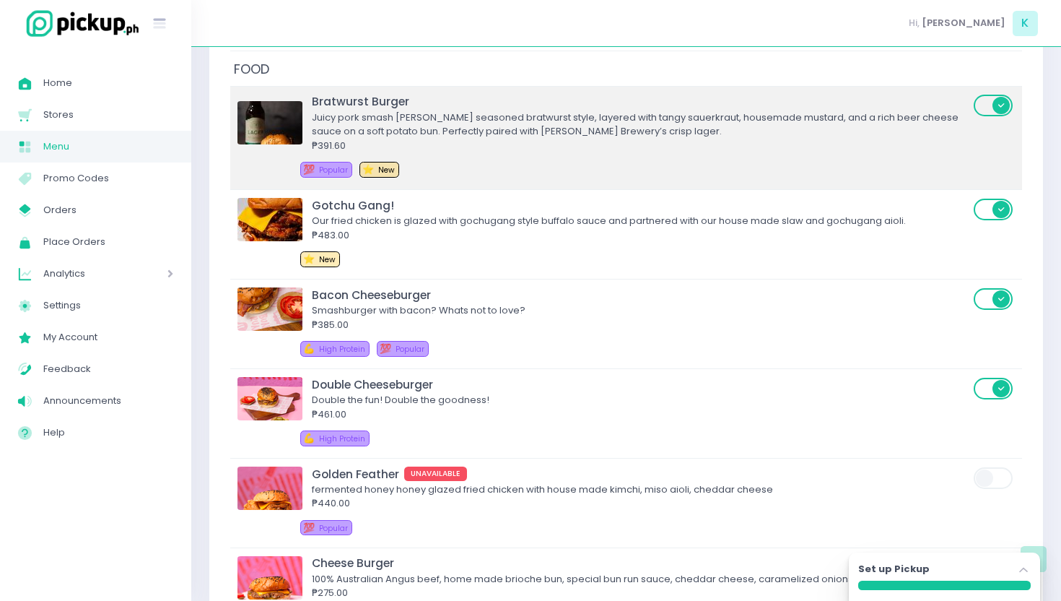
click at [464, 145] on div "₱391.60" at bounding box center [641, 146] width 658 height 14
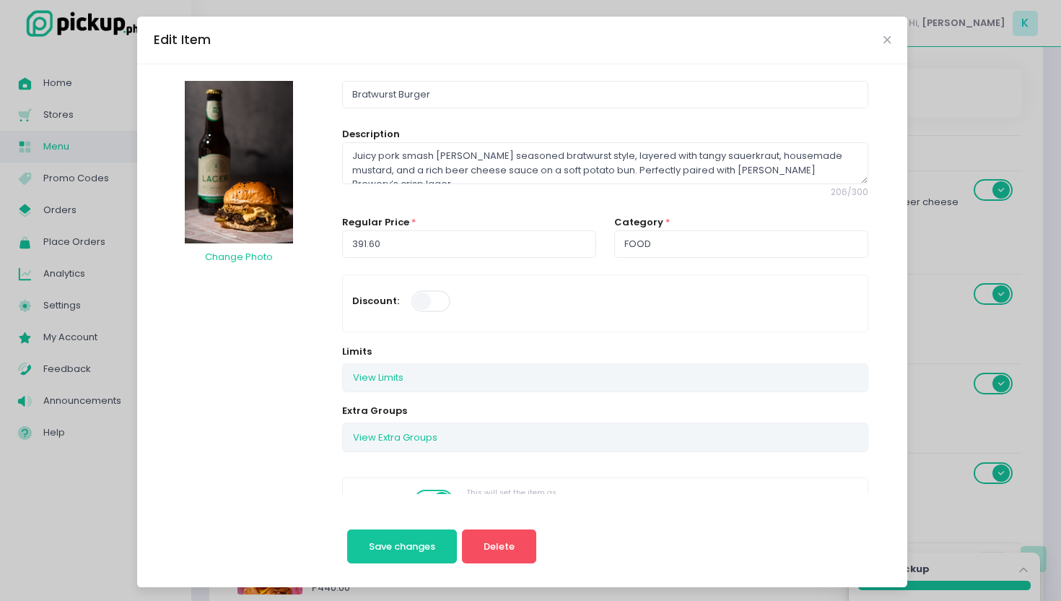
scroll to position [178, 0]
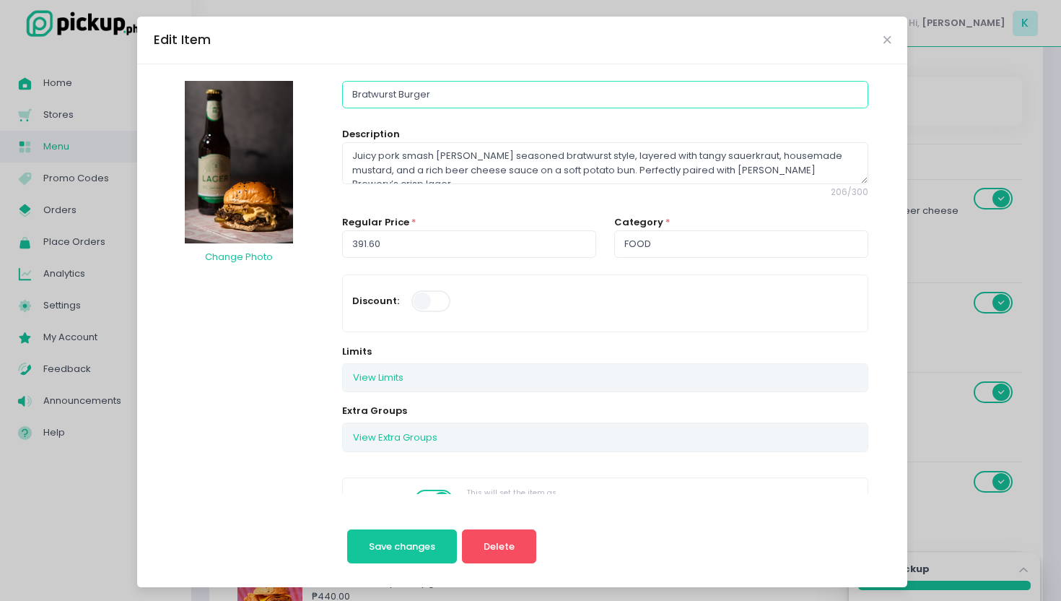
drag, startPoint x: 442, startPoint y: 97, endPoint x: 306, endPoint y: 95, distance: 136.4
click at [550, 147] on textarea "Juicy pork smash [PERSON_NAME] seasoned bratwurst style, layered with tangy sau…" at bounding box center [604, 163] width 525 height 42
click at [759, 170] on textarea "Juicy pork smash [PERSON_NAME] seasoned bratwurst style, layered with tangy sau…" at bounding box center [604, 163] width 525 height 42
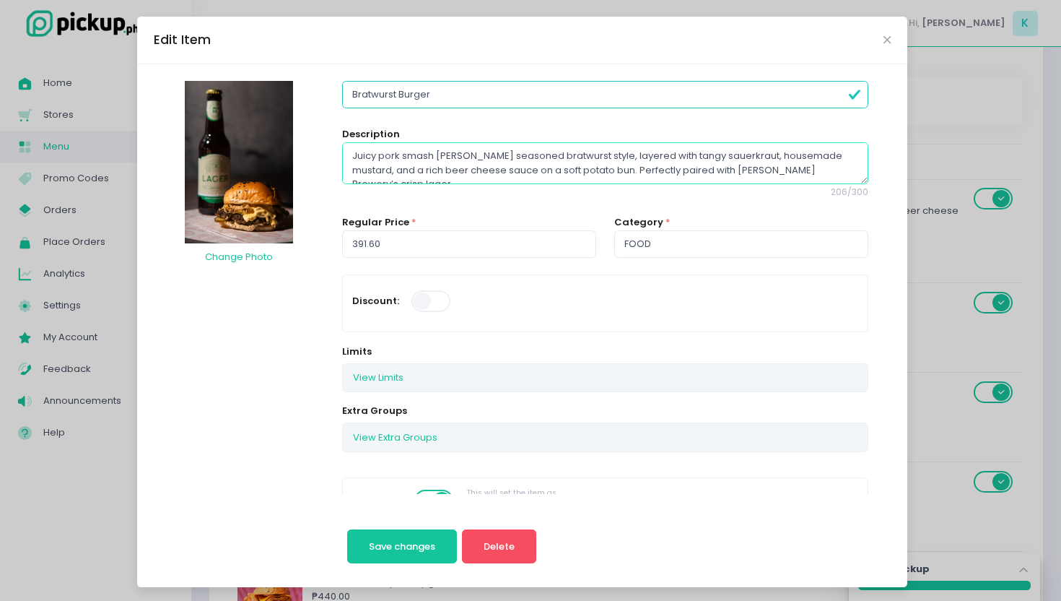
click at [696, 170] on textarea "Juicy pork smash [PERSON_NAME] seasoned bratwurst style, layered with tangy sau…" at bounding box center [604, 163] width 525 height 42
click at [762, 167] on textarea "Juicy pork smash [PERSON_NAME] seasoned bratwurst style, layered with tangy sau…" at bounding box center [604, 163] width 525 height 42
type textarea "Juicy pork smash [PERSON_NAME] seasoned bratwurst style, layered with tangy sau…"
click at [892, 37] on div "Edit Item" at bounding box center [522, 41] width 770 height 48
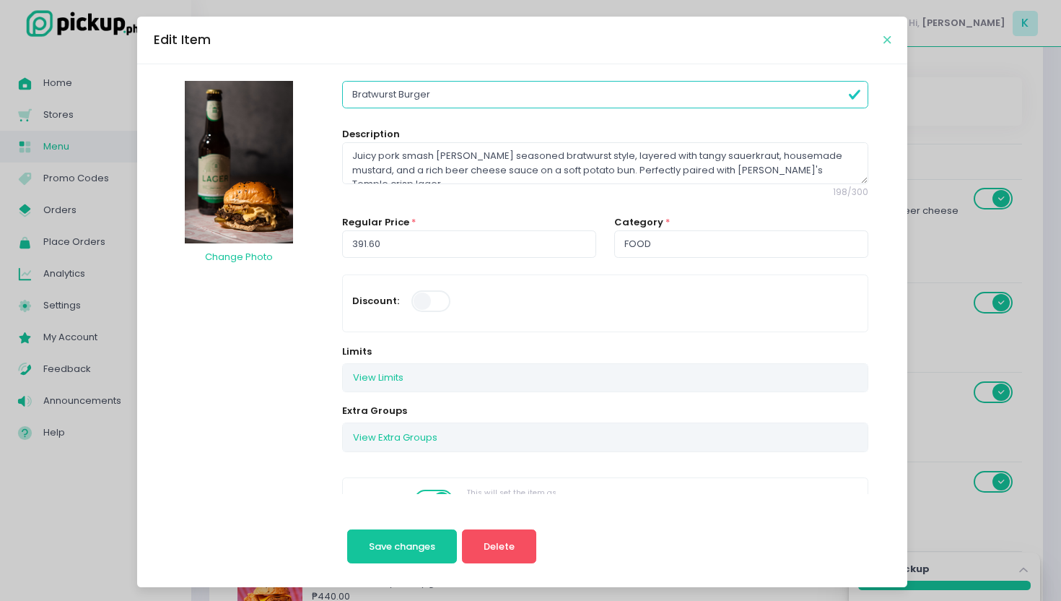
click at [884, 40] on icon "Close" at bounding box center [887, 40] width 7 height 11
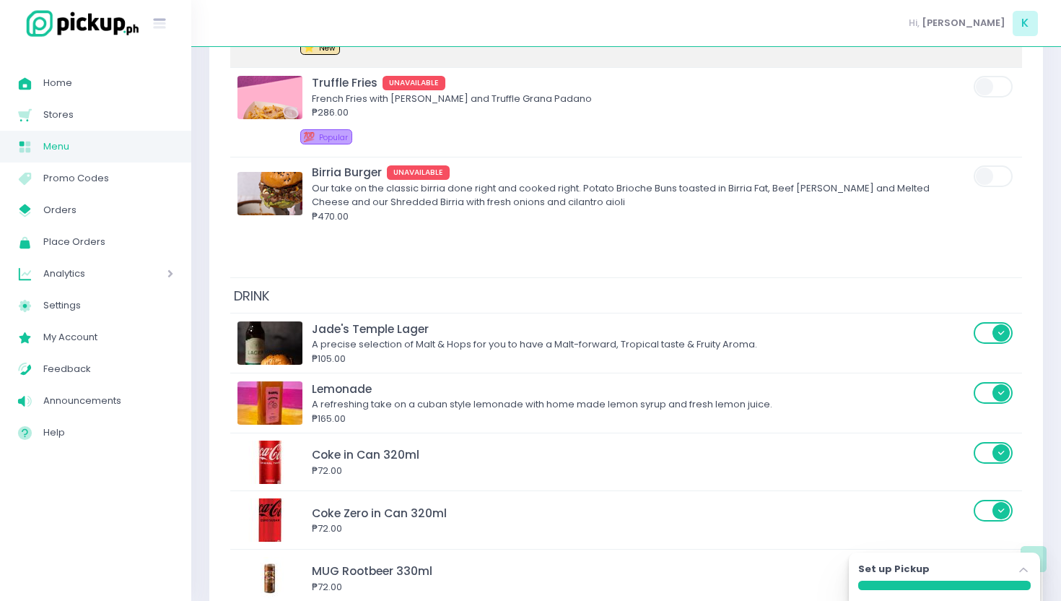
scroll to position [1868, 0]
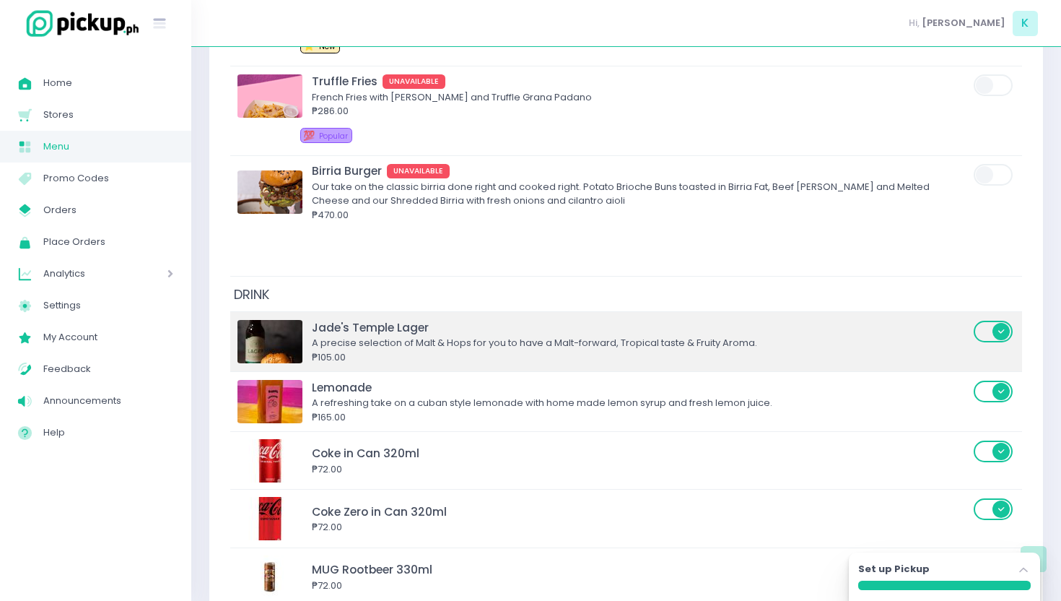
click at [525, 349] on div "A precise selection of Malt & Hops for you to have a Malt-forward, Tropical tas…" at bounding box center [641, 343] width 658 height 14
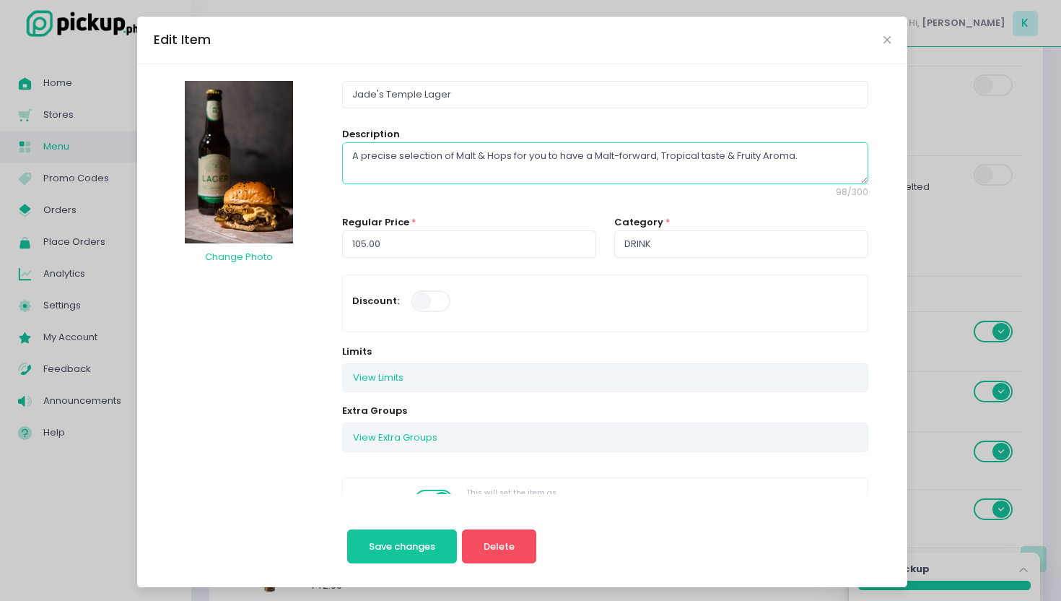
click at [410, 160] on textarea "A precise selection of Malt & Hops for you to have a Malt-forward, Tropical tas…" at bounding box center [604, 163] width 525 height 42
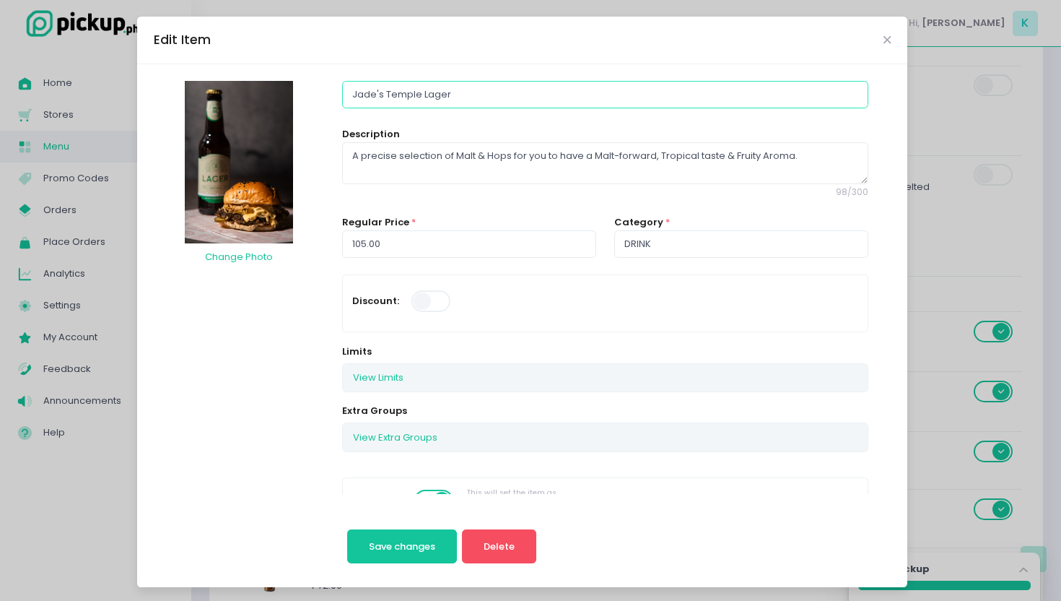
click at [474, 93] on input "Jade's Temple Lager" at bounding box center [604, 94] width 525 height 27
click at [888, 38] on icon "Close" at bounding box center [887, 40] width 7 height 11
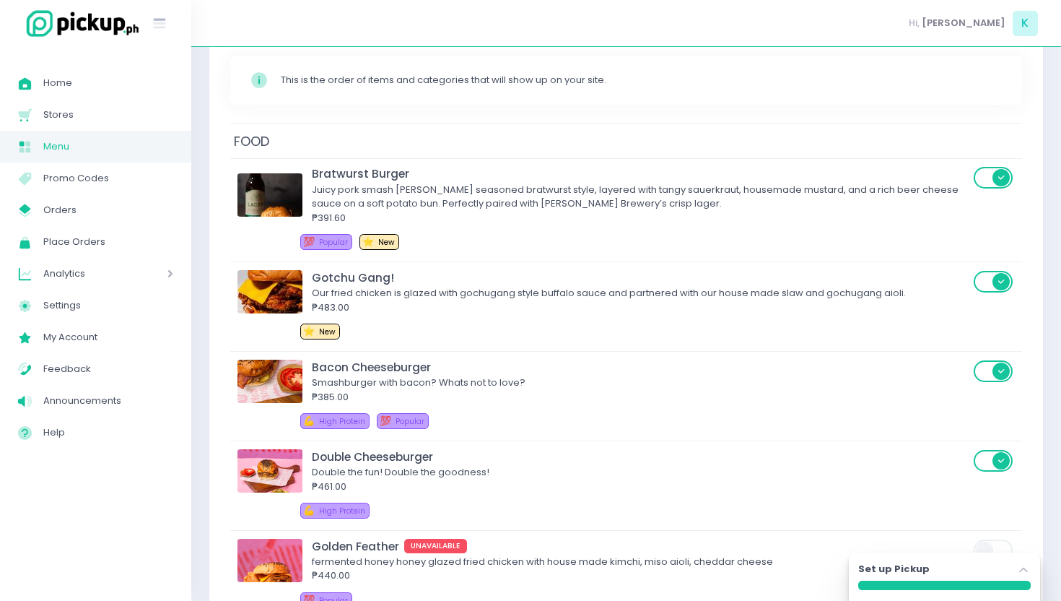
scroll to position [0, 0]
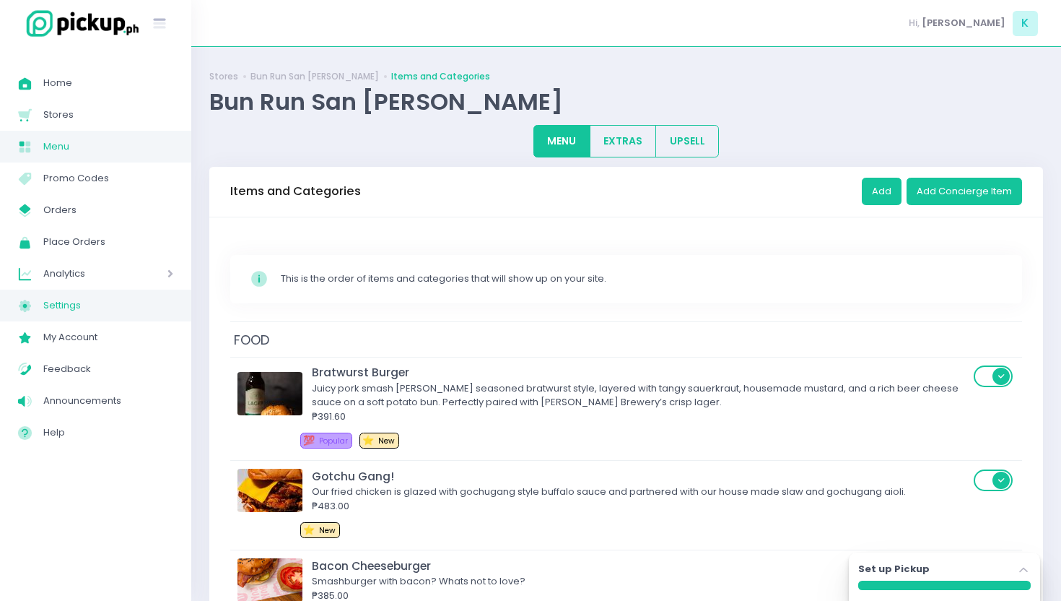
click at [90, 314] on span "Settings" at bounding box center [108, 305] width 130 height 19
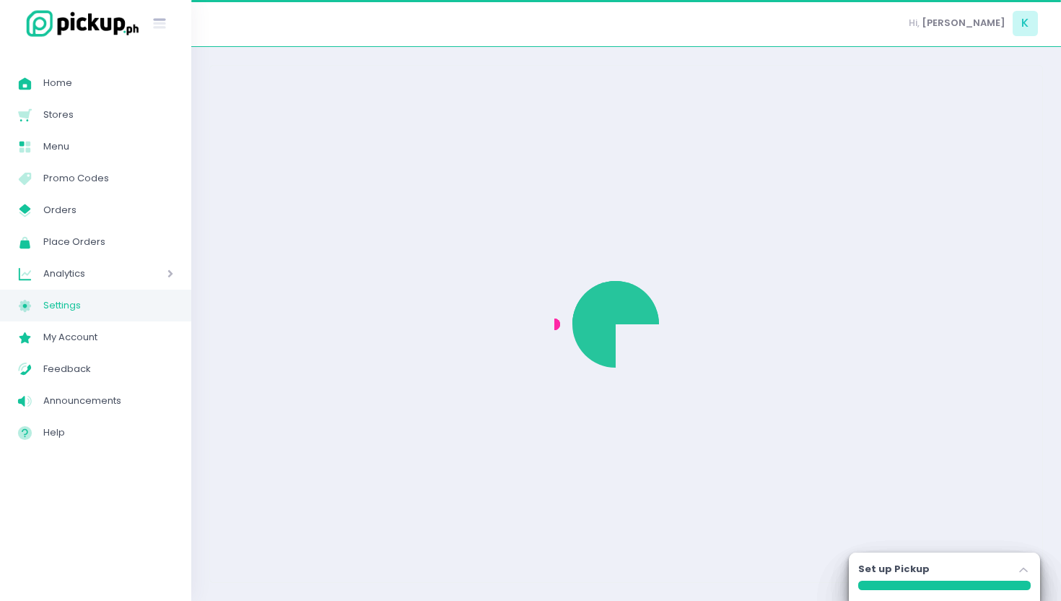
select select "active"
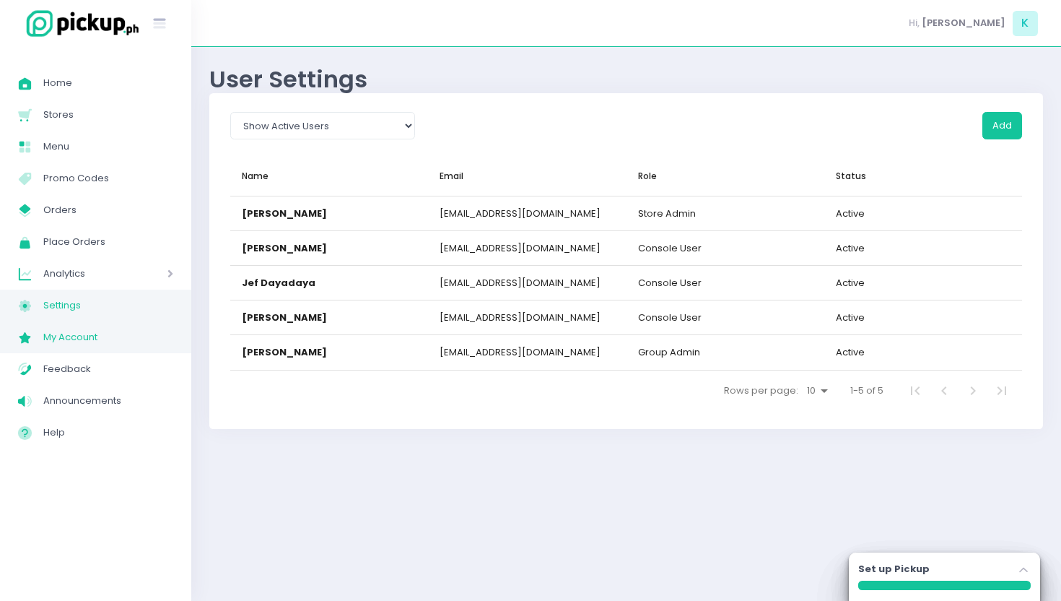
click at [82, 331] on span "My Account" at bounding box center [108, 337] width 130 height 19
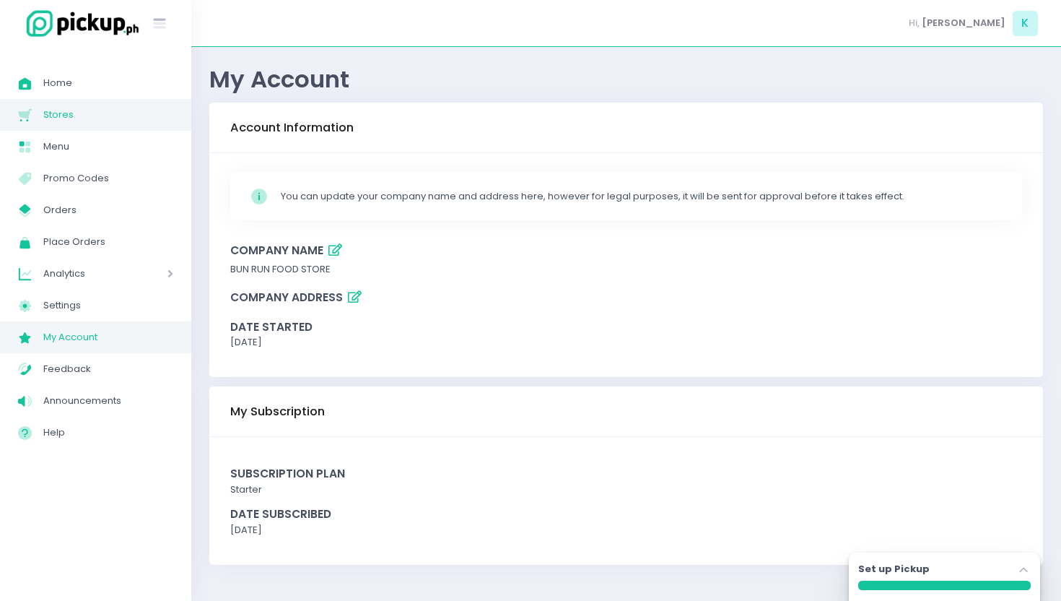
click at [61, 112] on span "Stores" at bounding box center [108, 114] width 130 height 19
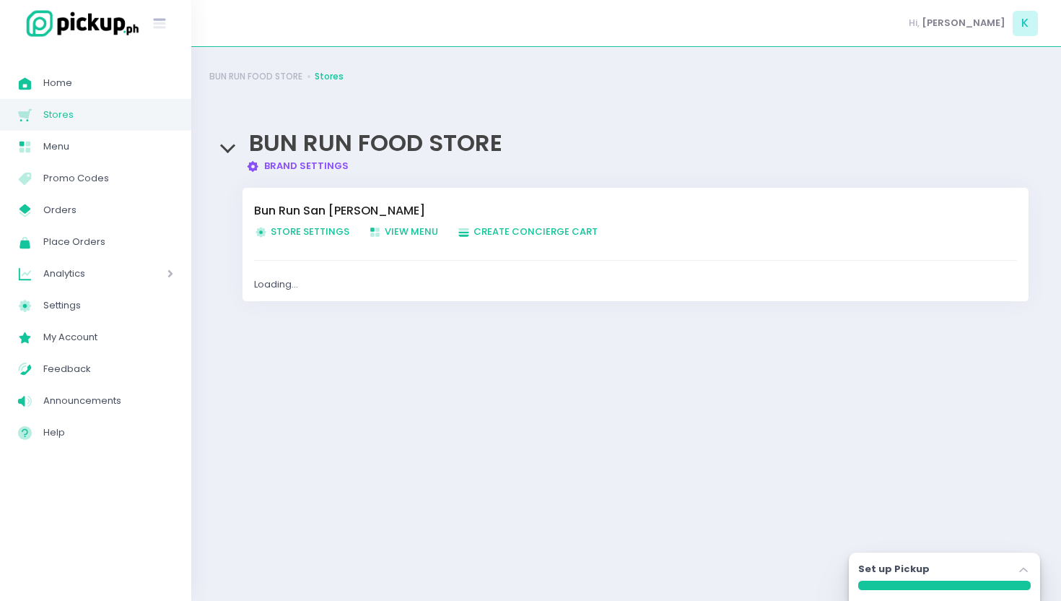
click at [289, 226] on span "Store Settings Created with Sketch. Store Settings" at bounding box center [301, 231] width 95 height 14
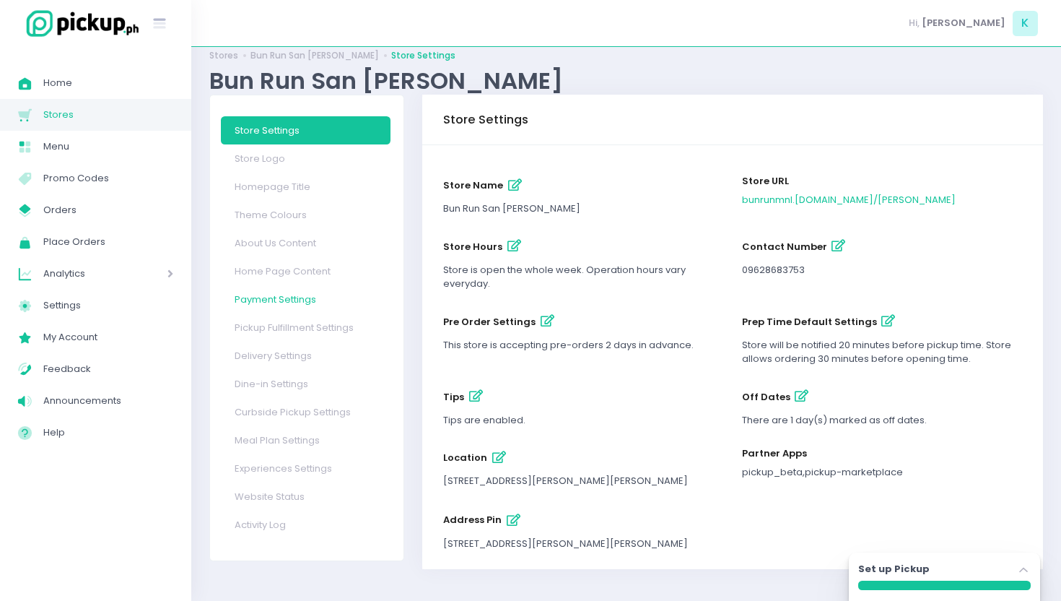
scroll to position [25, 0]
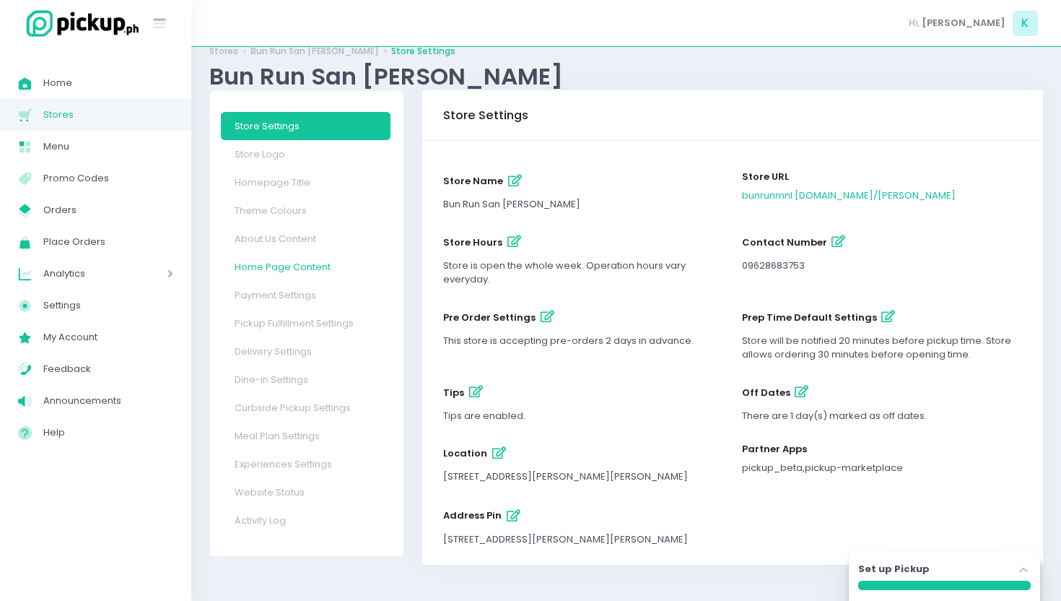
click at [287, 271] on link "Home Page Content" at bounding box center [306, 267] width 170 height 28
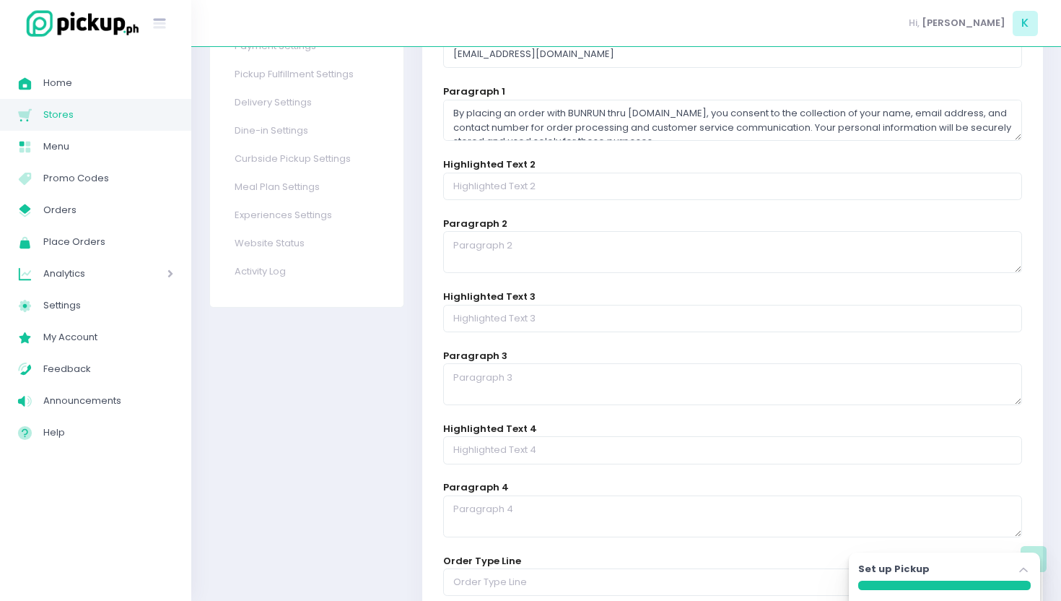
scroll to position [251, 0]
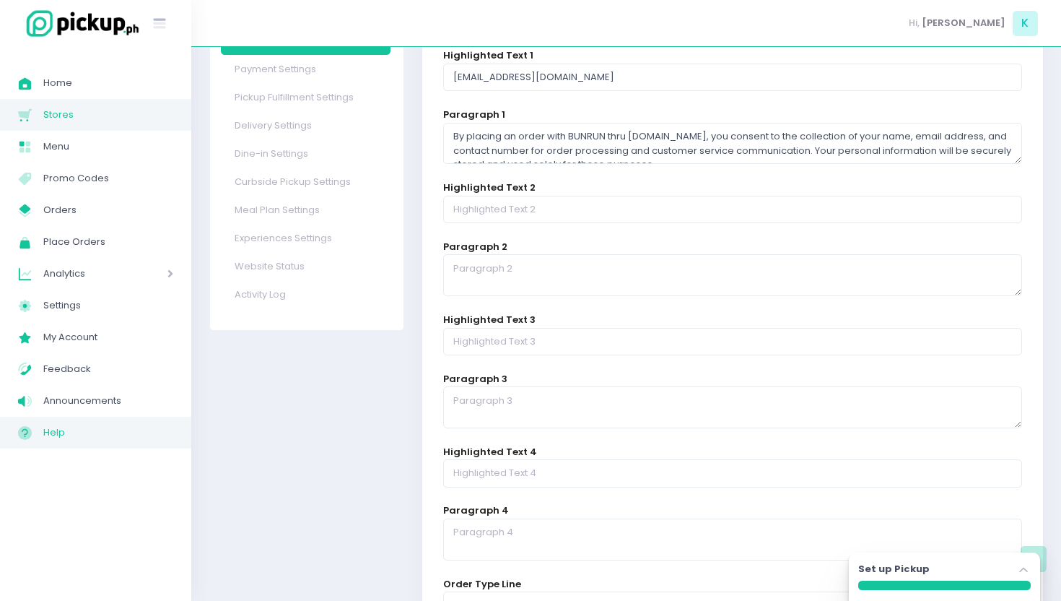
click at [58, 435] on span "Help" at bounding box center [108, 432] width 130 height 19
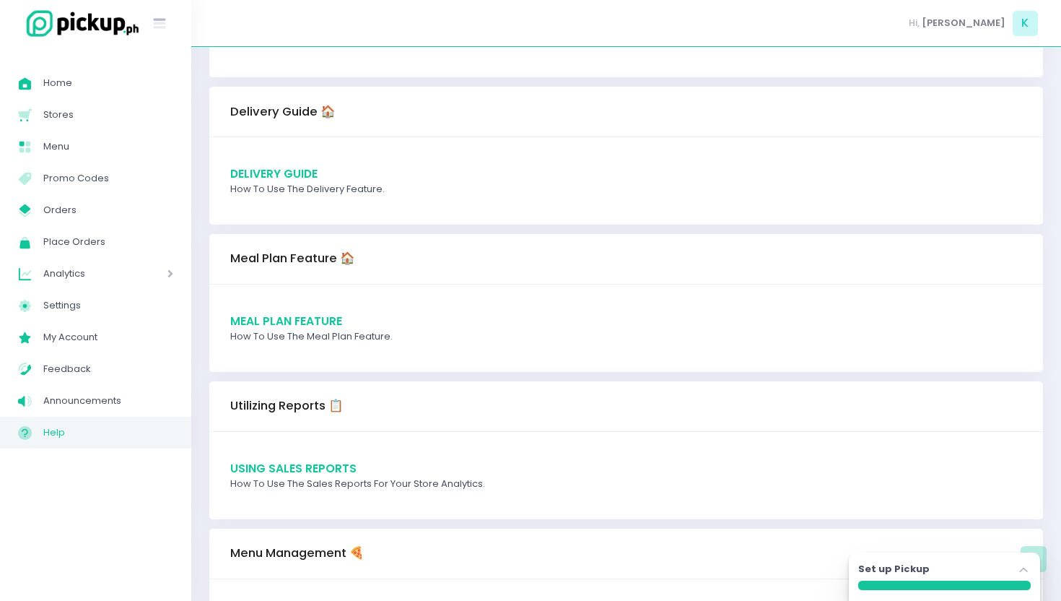
scroll to position [676, 0]
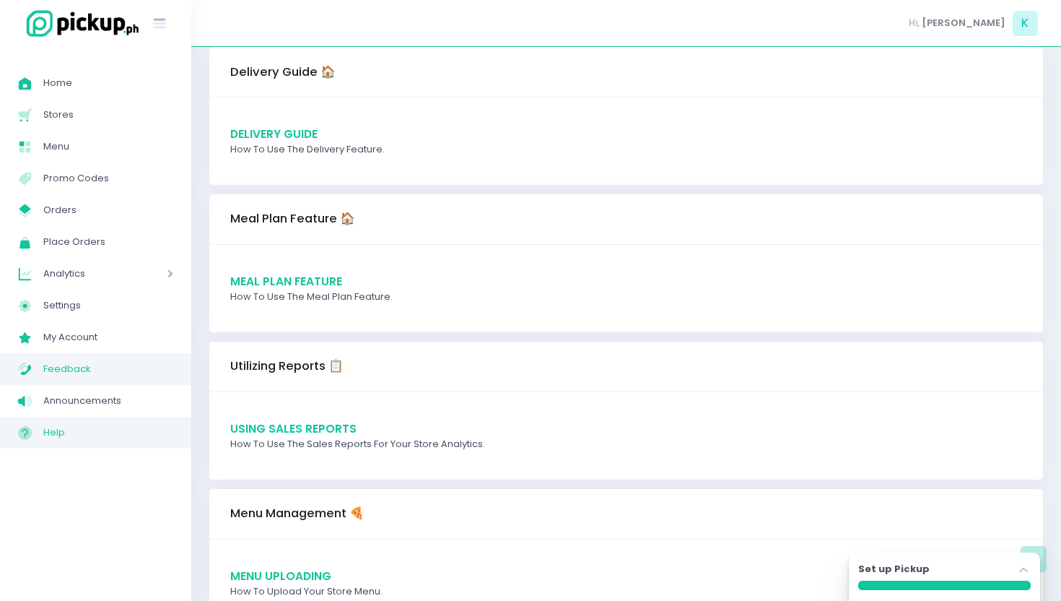
click at [51, 382] on link "Feedback Created with Sketch. Feedback" at bounding box center [95, 369] width 191 height 32
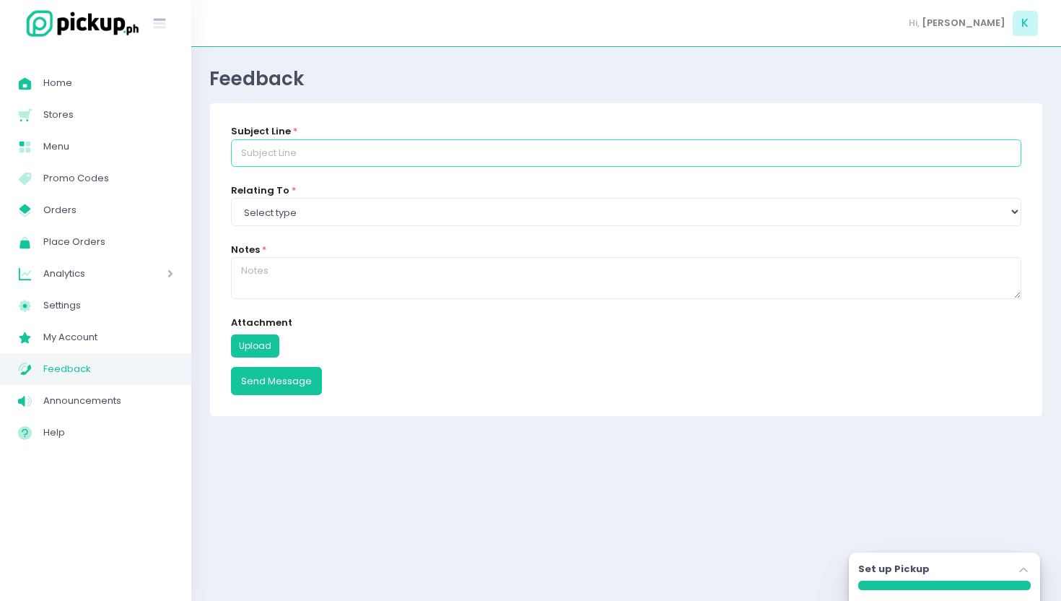
click at [318, 153] on input "text" at bounding box center [626, 152] width 790 height 27
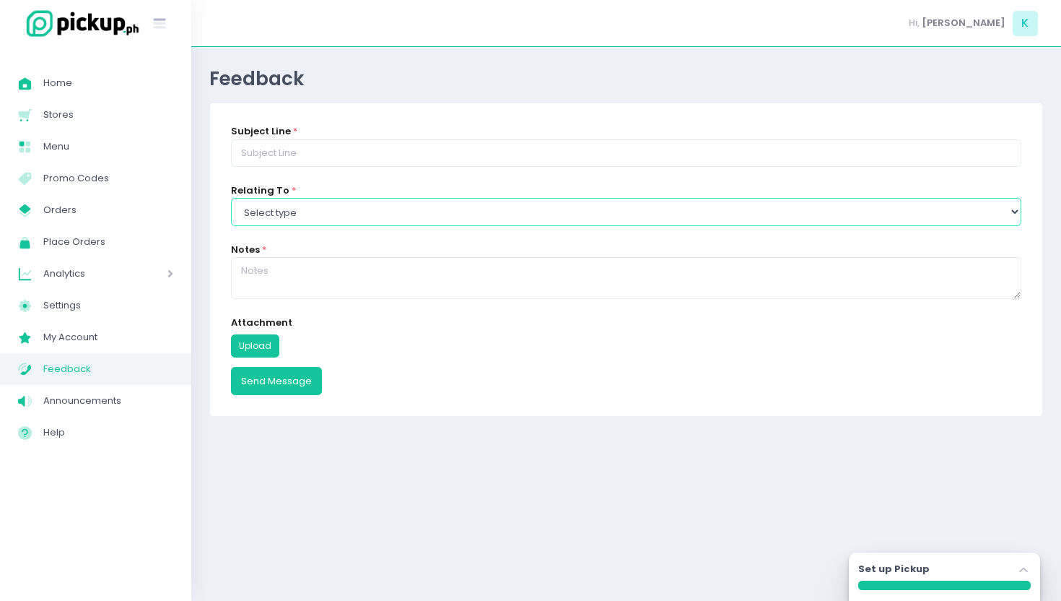
click at [301, 209] on div "Relating To * Select type Report a bug Suggest a feature Ask a question" at bounding box center [626, 204] width 790 height 43
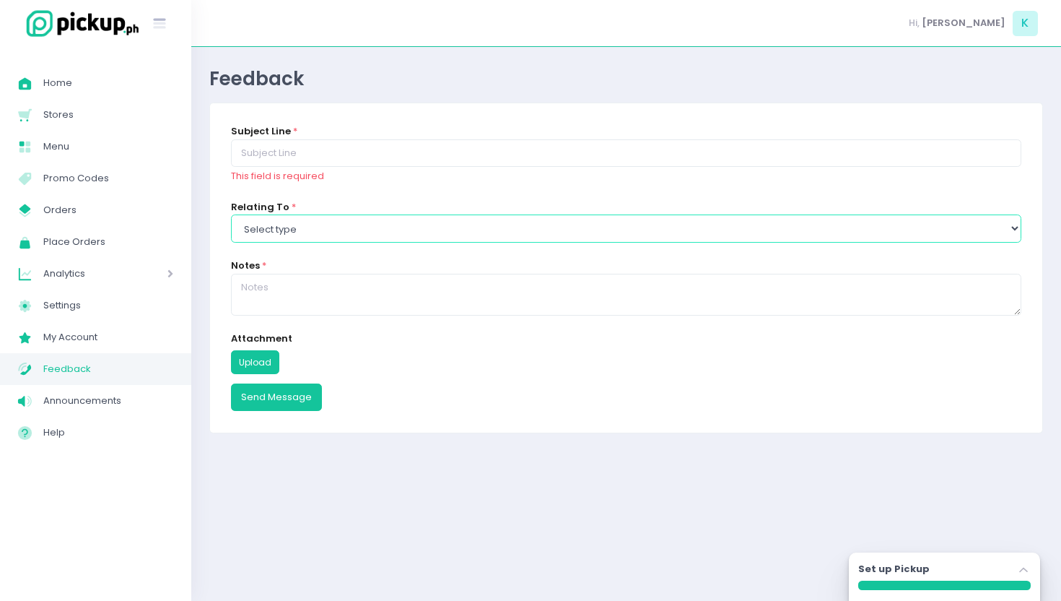
select select "Ask a question"
click at [231, 214] on select "Select type Report a bug Suggest a feature Ask a question" at bounding box center [626, 227] width 790 height 27
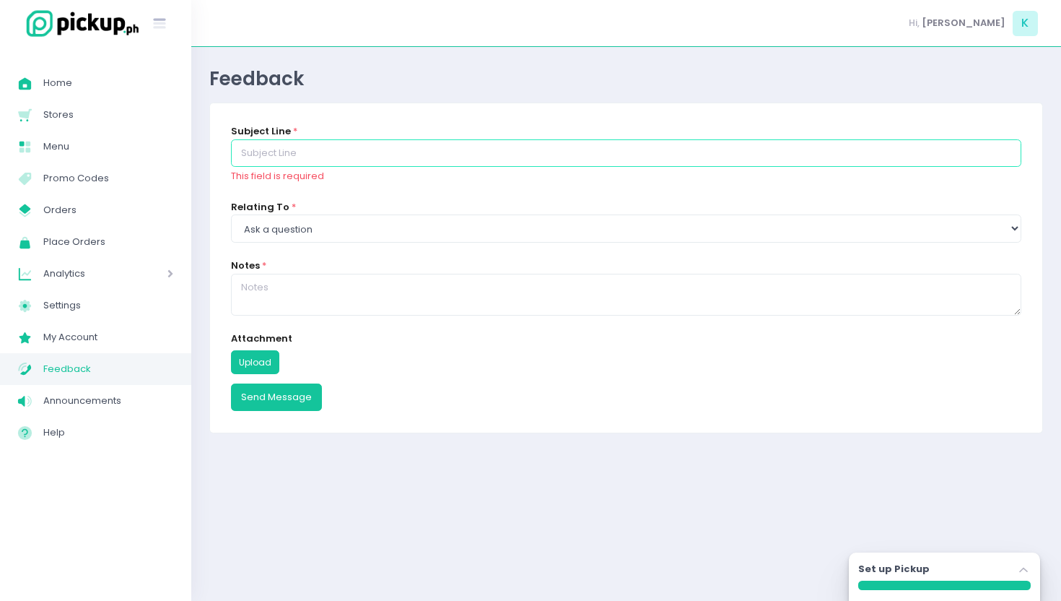
click at [293, 144] on input "text" at bounding box center [626, 152] width 790 height 27
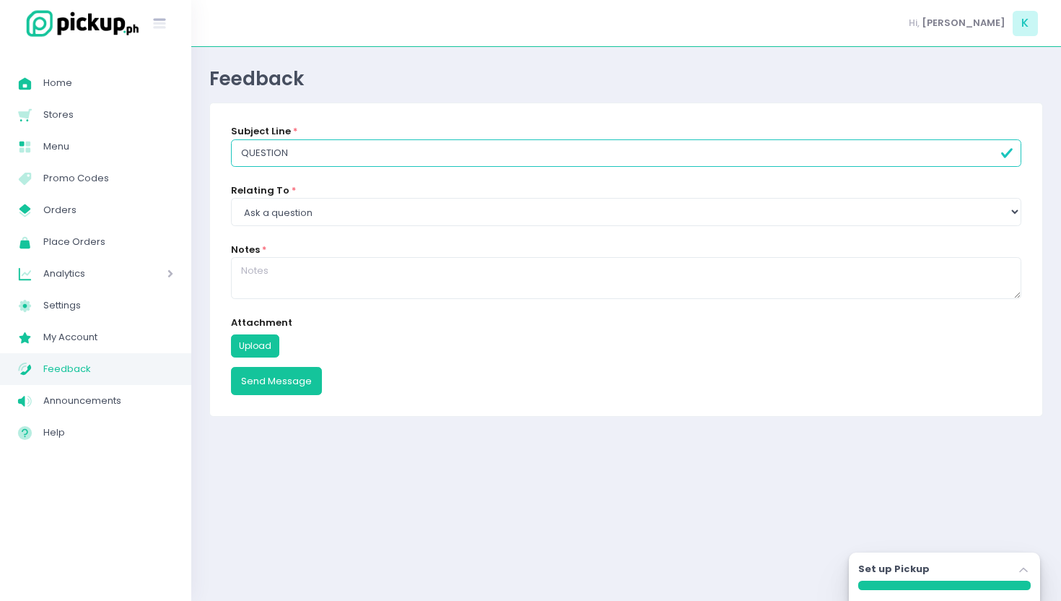
type input "QUESTION"
click at [306, 272] on textarea at bounding box center [626, 278] width 790 height 42
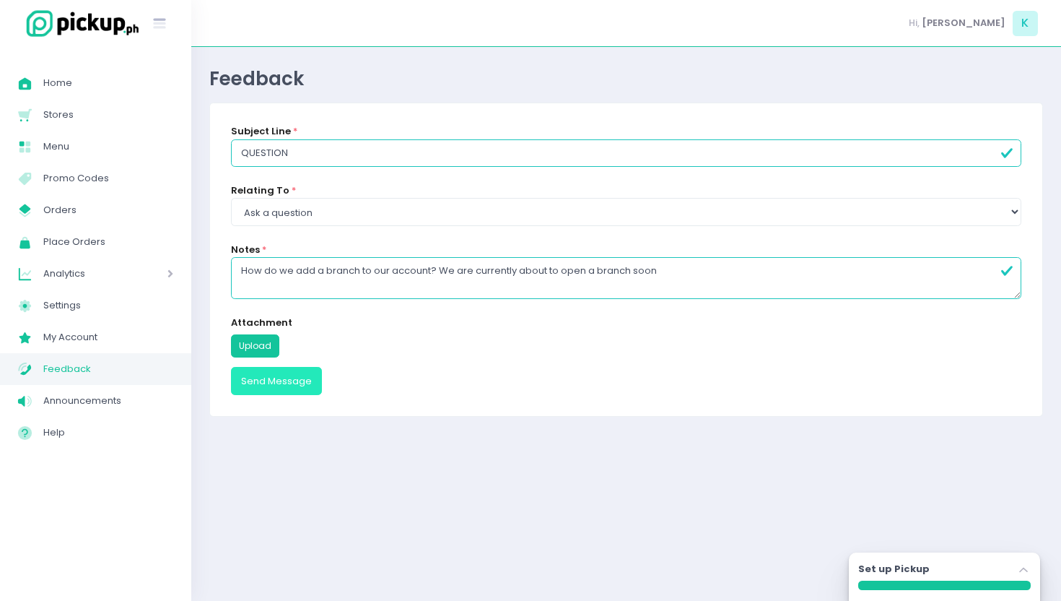
type textarea "How do we add a branch to our account? We are currently about to open a branch …"
click at [281, 387] on button "Send Message" at bounding box center [276, 380] width 91 height 27
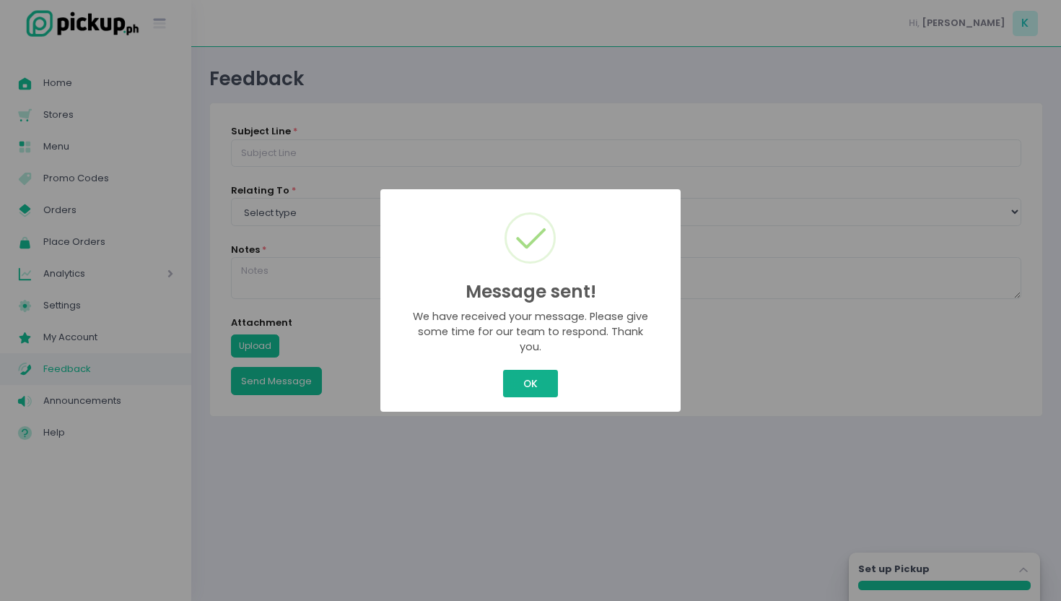
click at [515, 378] on button "OK" at bounding box center [530, 383] width 54 height 27
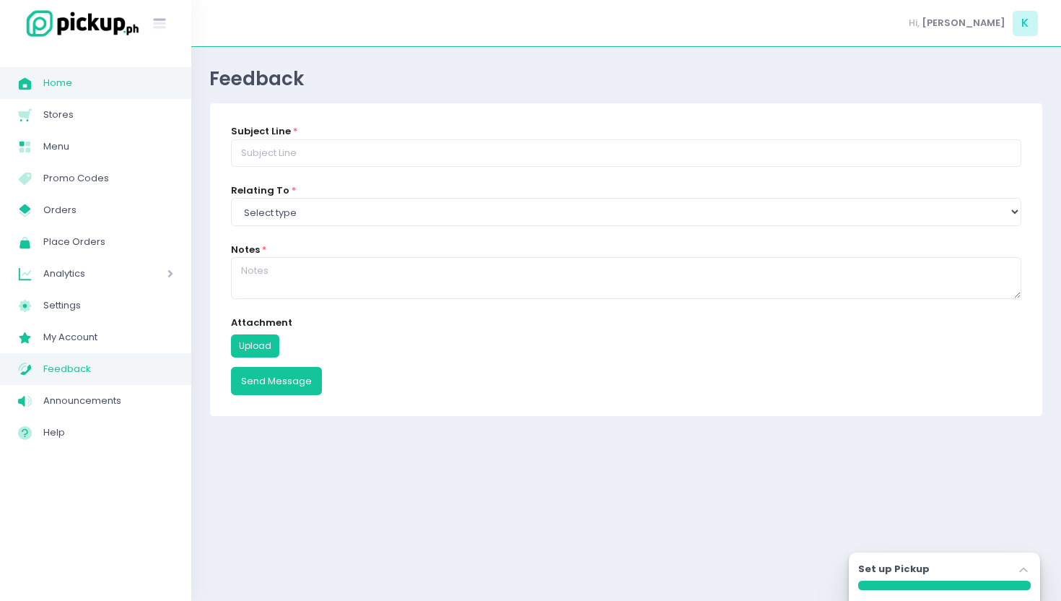
click at [81, 79] on span "Home" at bounding box center [108, 83] width 130 height 19
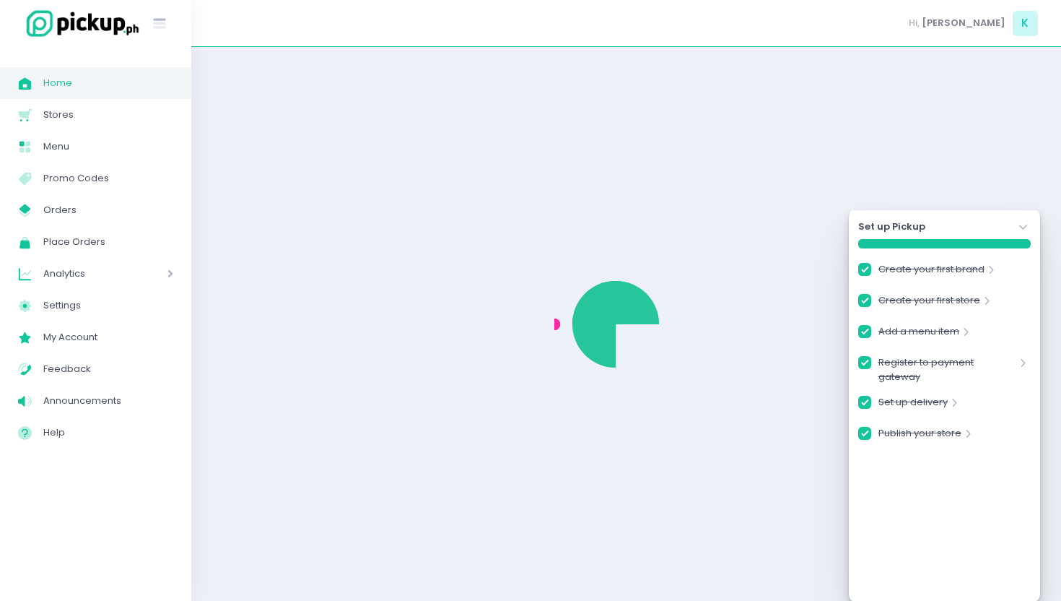
checkbox input "true"
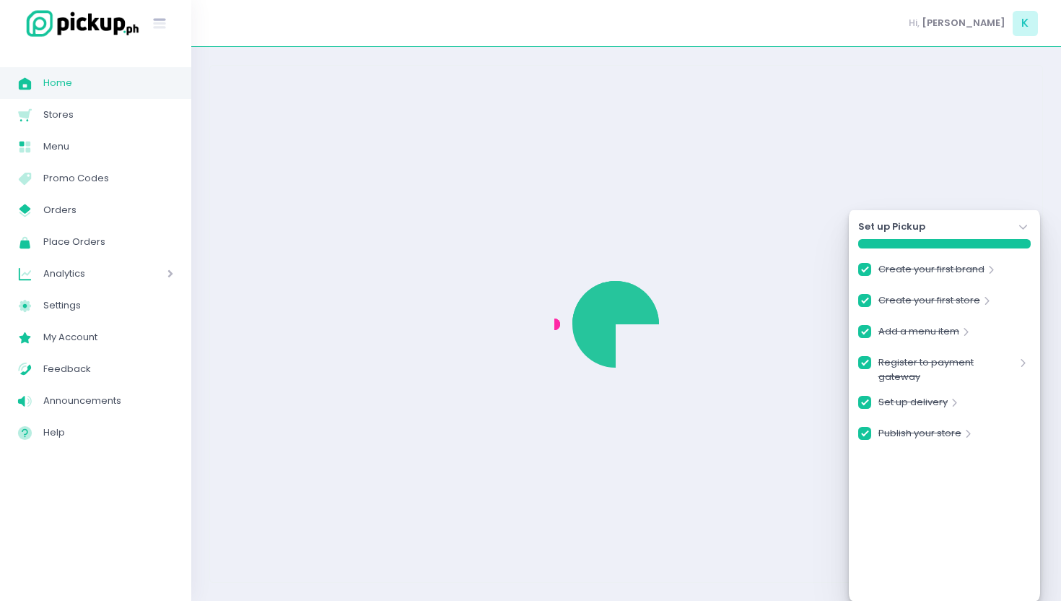
checkbox input "true"
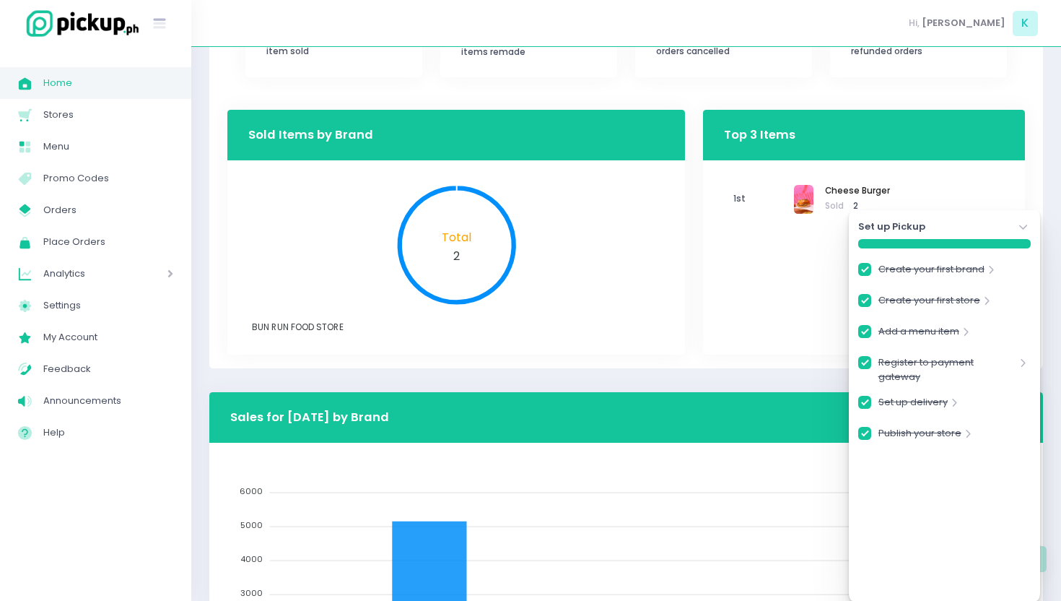
scroll to position [446, 0]
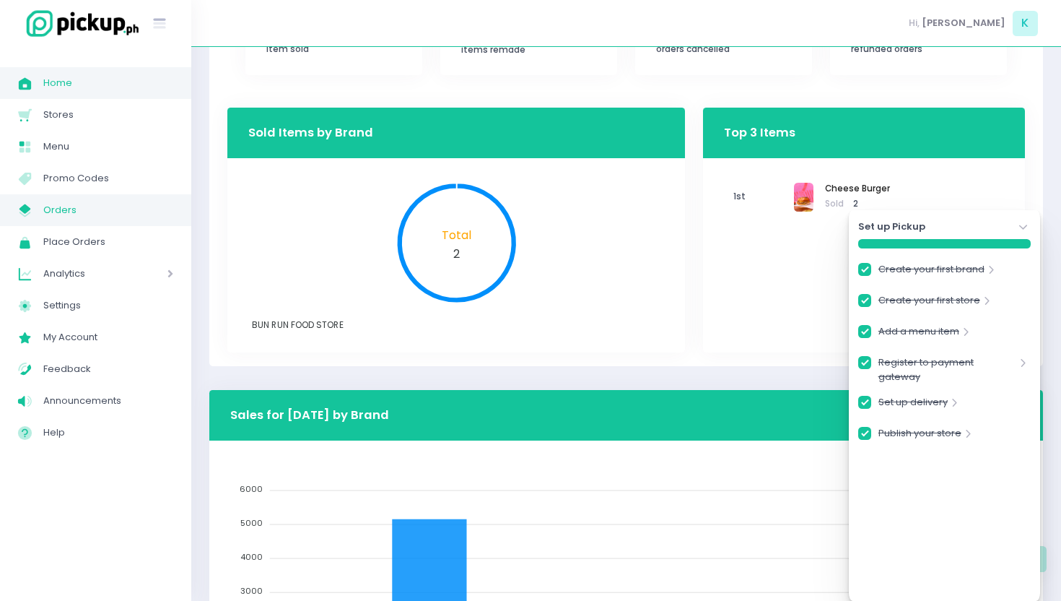
click at [75, 207] on span "Orders" at bounding box center [108, 210] width 130 height 19
checkbox input "true"
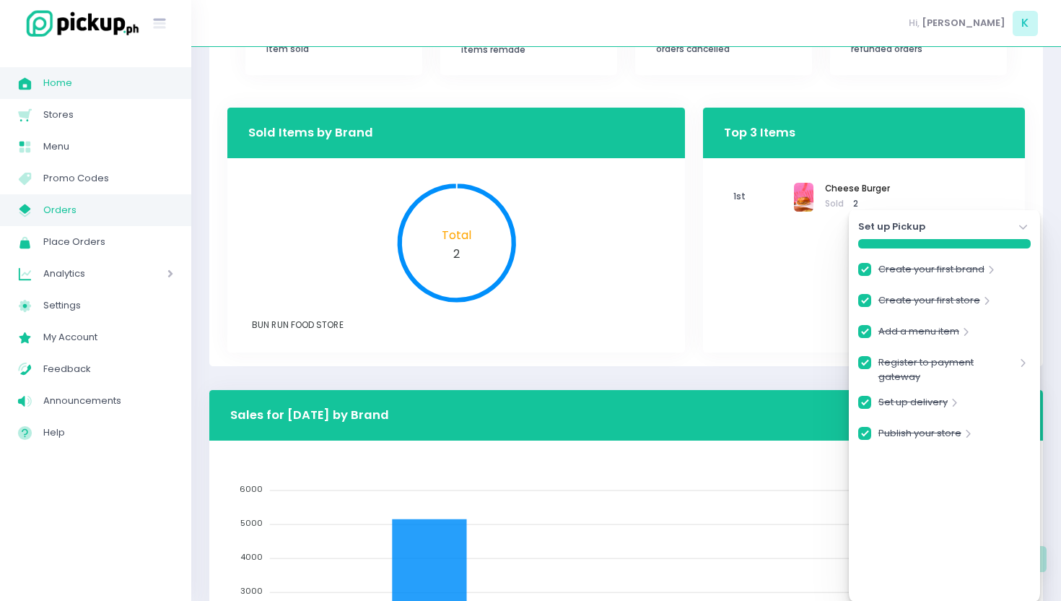
checkbox input "true"
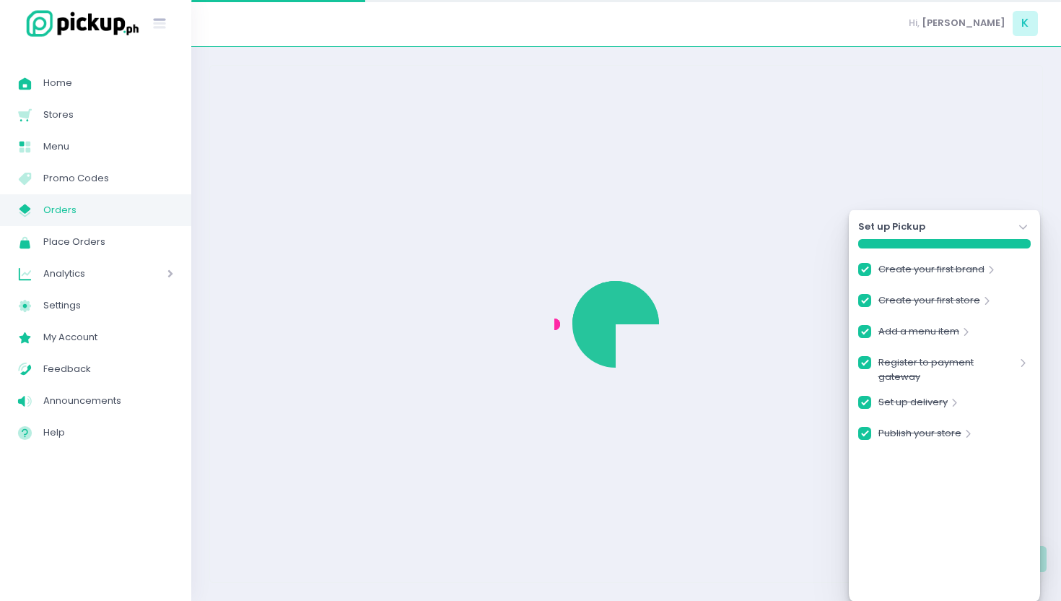
checkbox input "true"
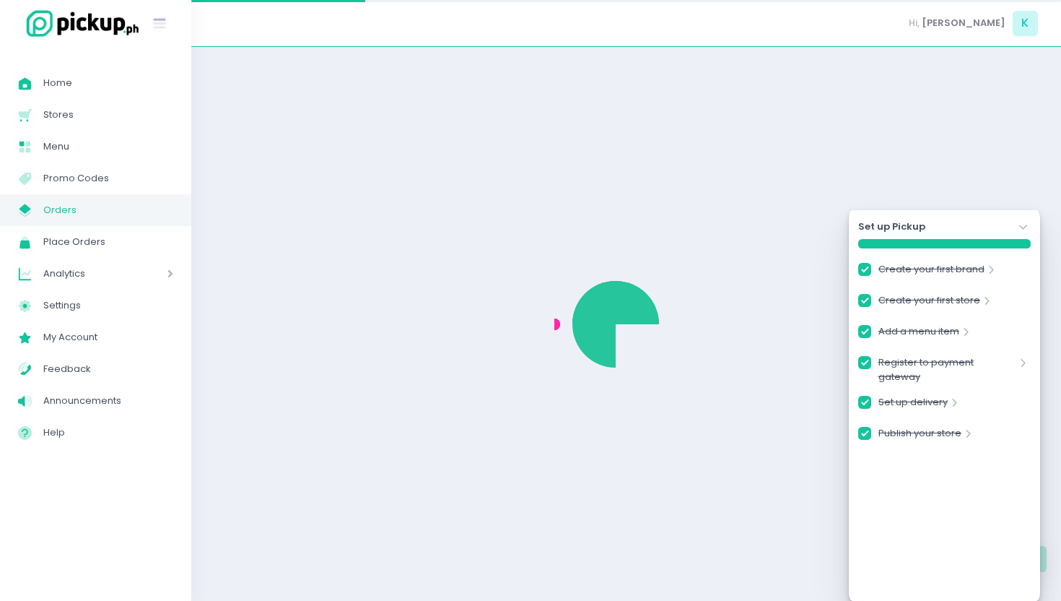
checkbox input "true"
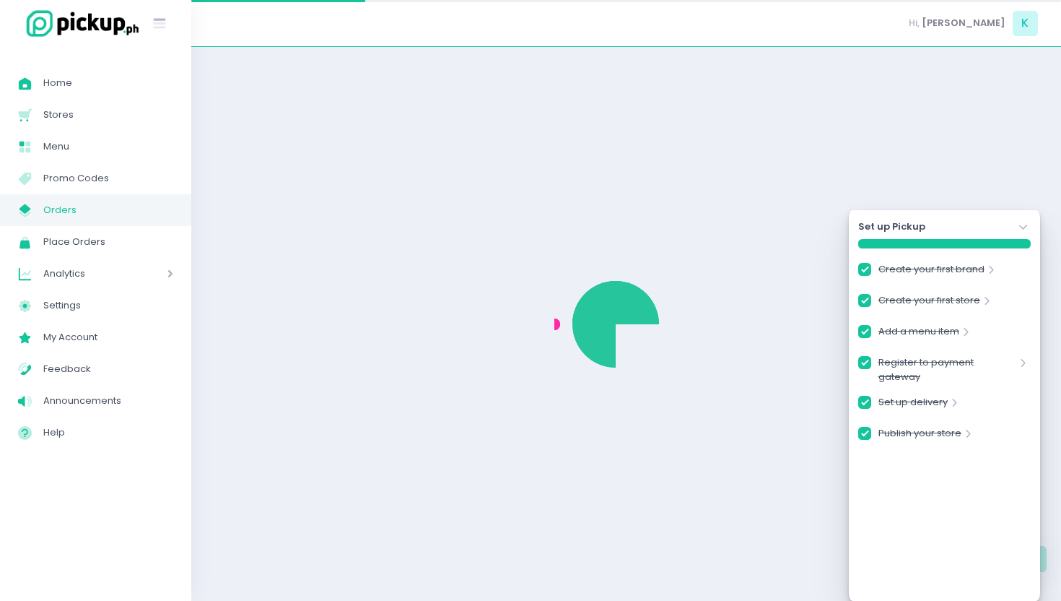
checkbox input "true"
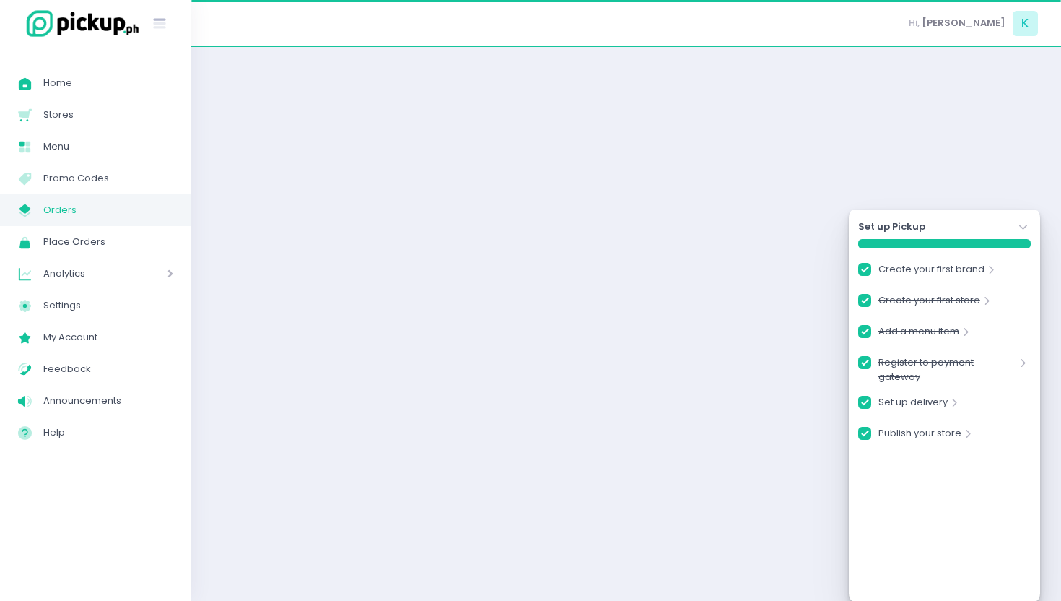
checkbox input "true"
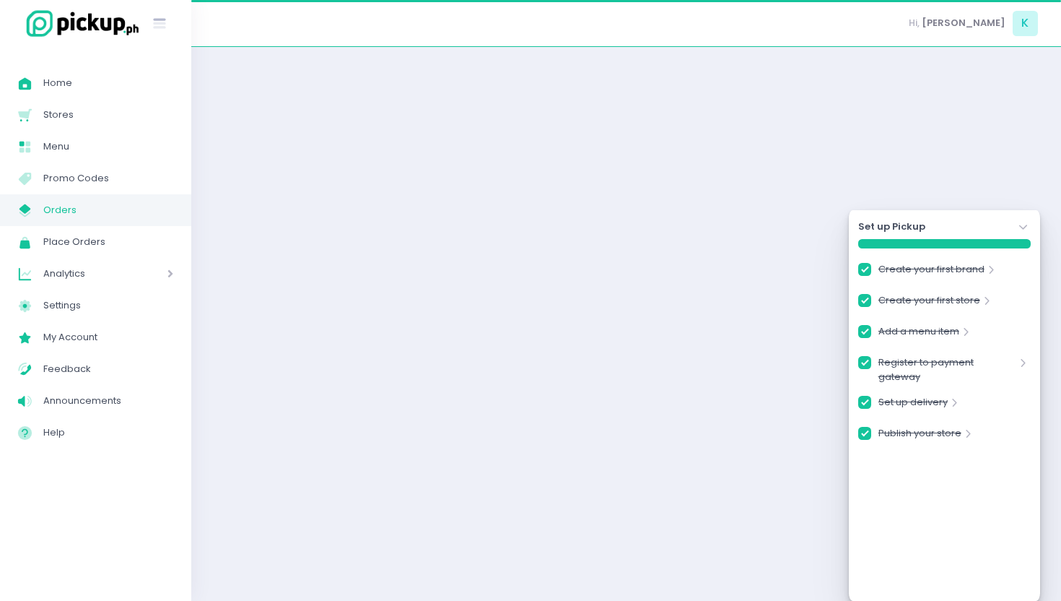
checkbox input "true"
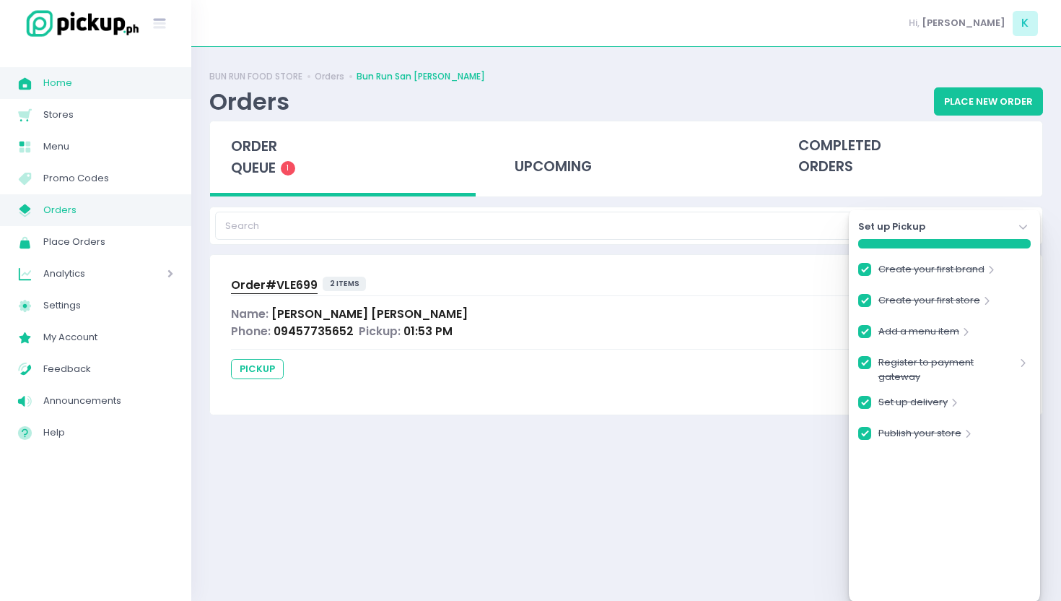
click at [64, 86] on span "Home" at bounding box center [108, 83] width 130 height 19
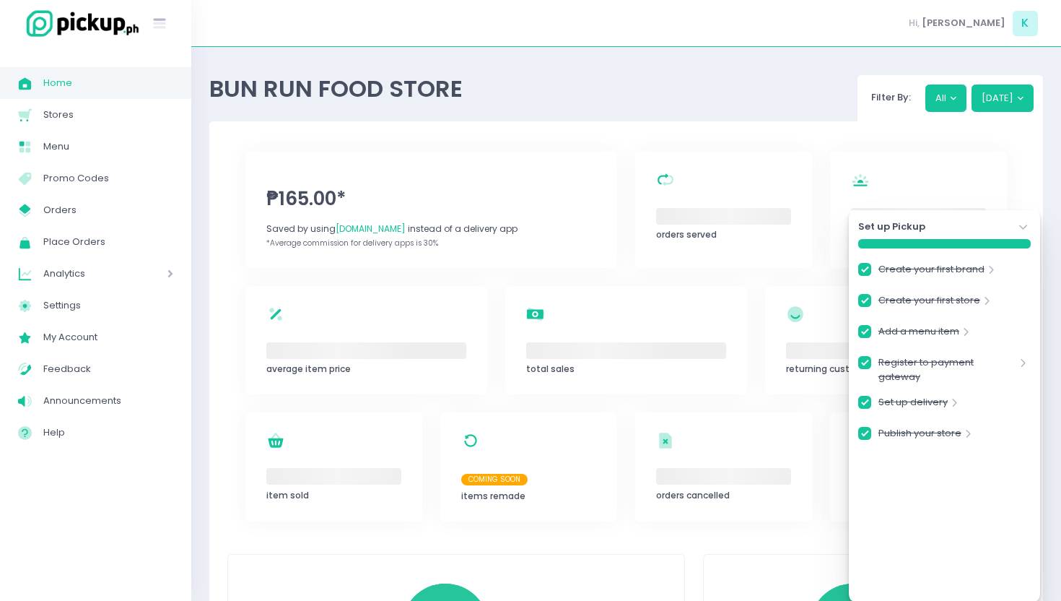
checkbox input "true"
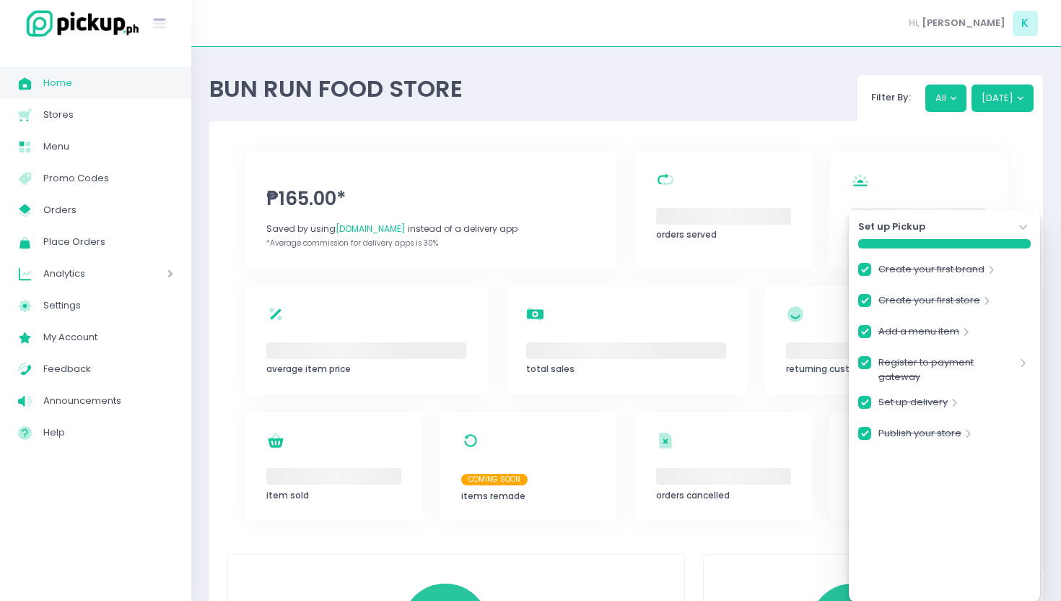
checkbox input "true"
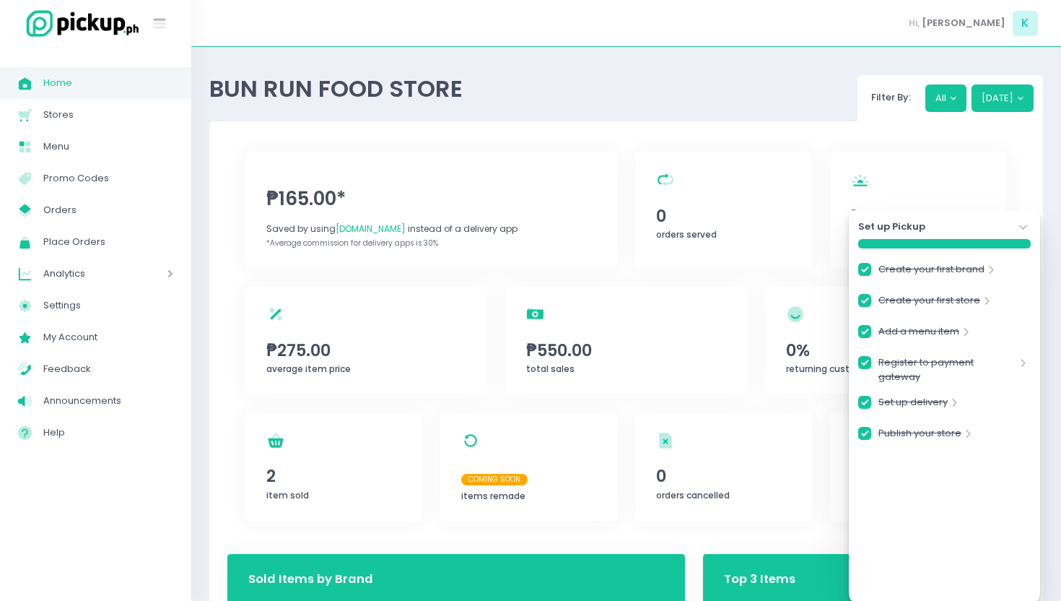
checkbox input "true"
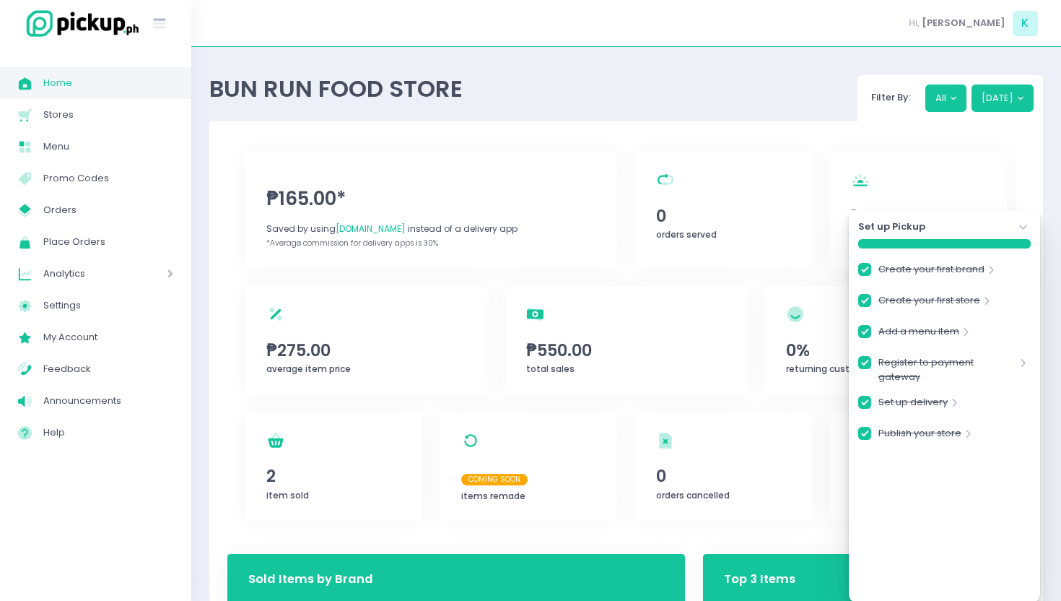
checkbox input "true"
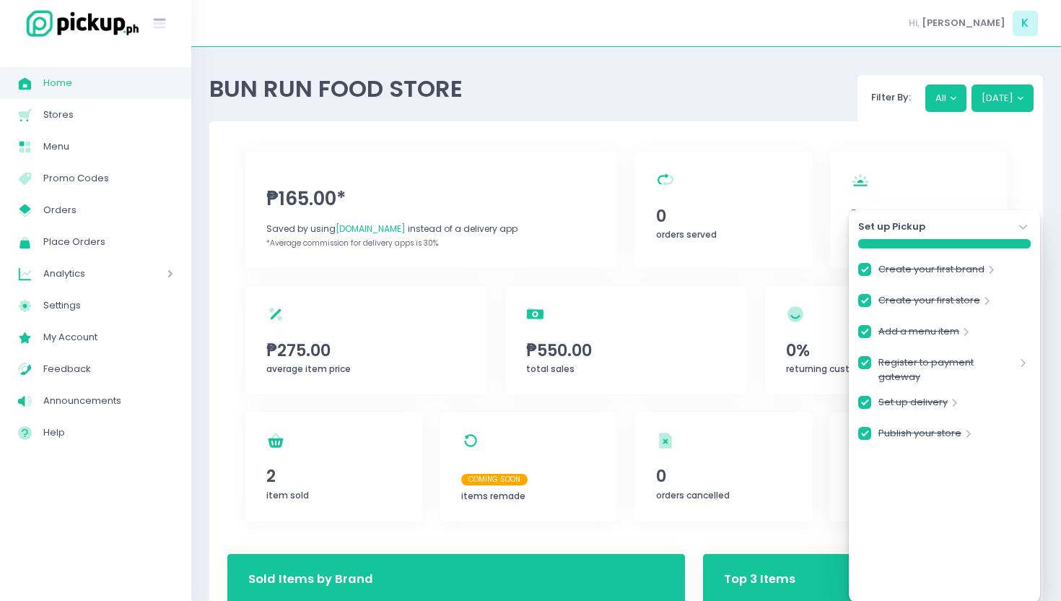
checkbox input "true"
